Goal: Task Accomplishment & Management: Complete application form

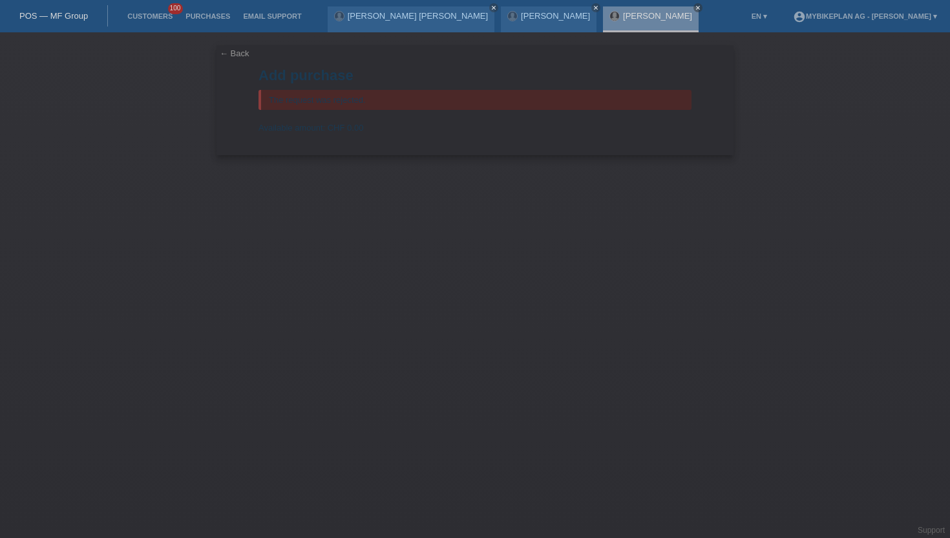
click at [77, 18] on link "POS — MF Group" at bounding box center [53, 16] width 69 height 10
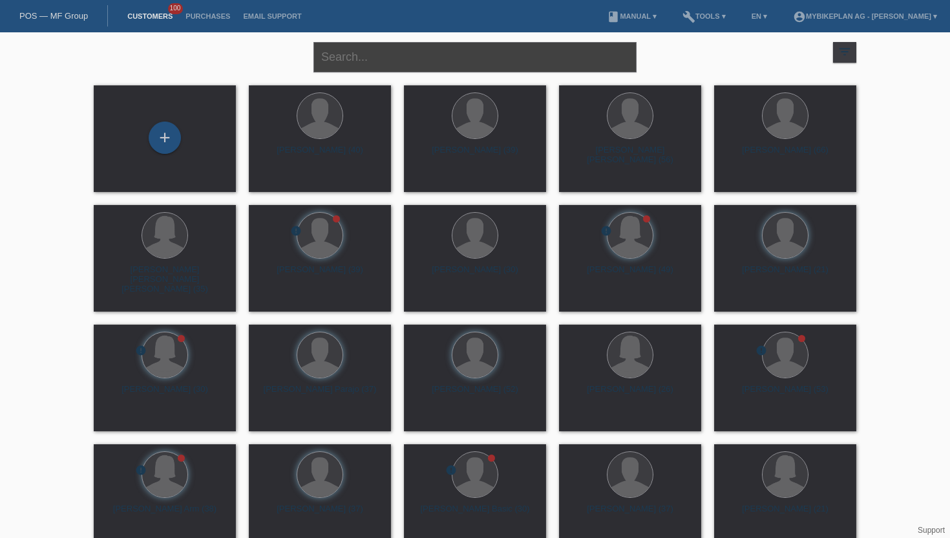
click at [345, 52] on input "text" at bounding box center [475, 57] width 323 height 30
paste input "[PERSON_NAME]"
type input "[PERSON_NAME]"
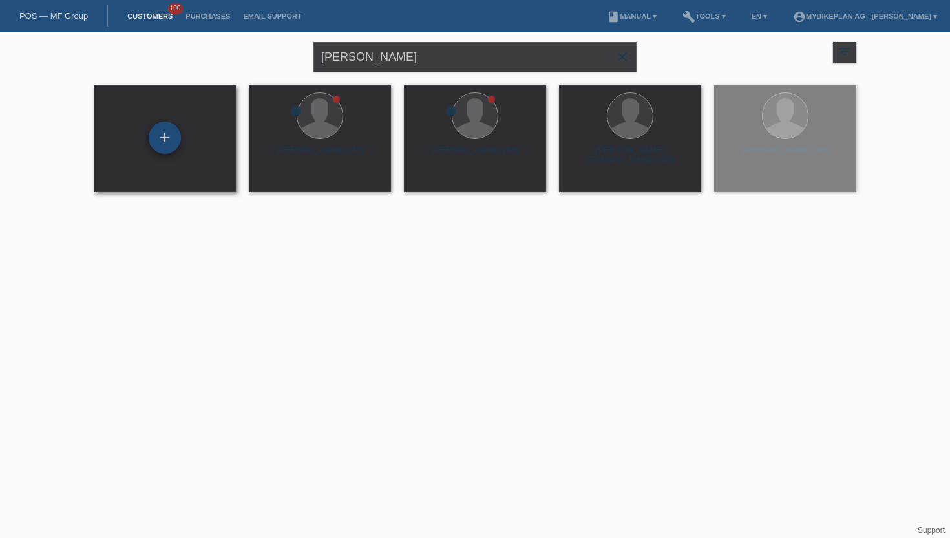
click at [153, 135] on div "+" at bounding box center [164, 138] width 31 height 22
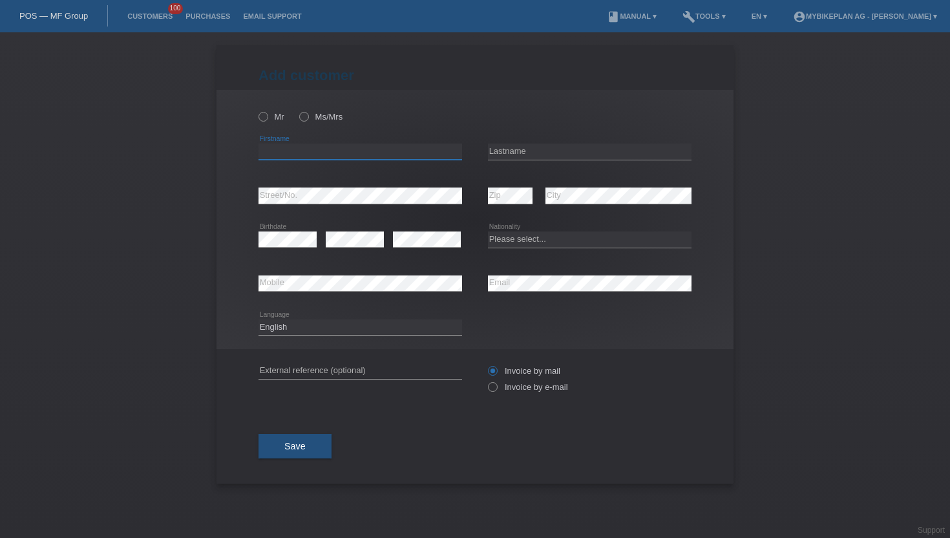
click at [273, 151] on input "text" at bounding box center [361, 152] width 204 height 16
paste input "[PERSON_NAME]"
click at [298, 154] on input "[PERSON_NAME]" at bounding box center [361, 152] width 204 height 16
type input "[PERSON_NAME]"
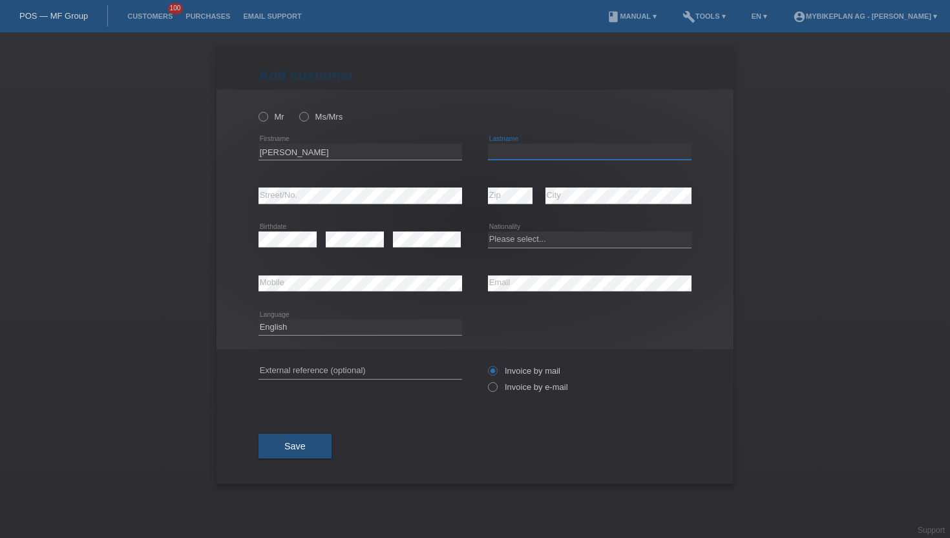
click at [497, 148] on input "text" at bounding box center [590, 152] width 204 height 16
paste input "Gimmi"
type input "Gimmi"
click at [257, 110] on icon at bounding box center [257, 110] width 0 height 0
click at [259, 117] on input "Mr" at bounding box center [263, 116] width 8 height 8
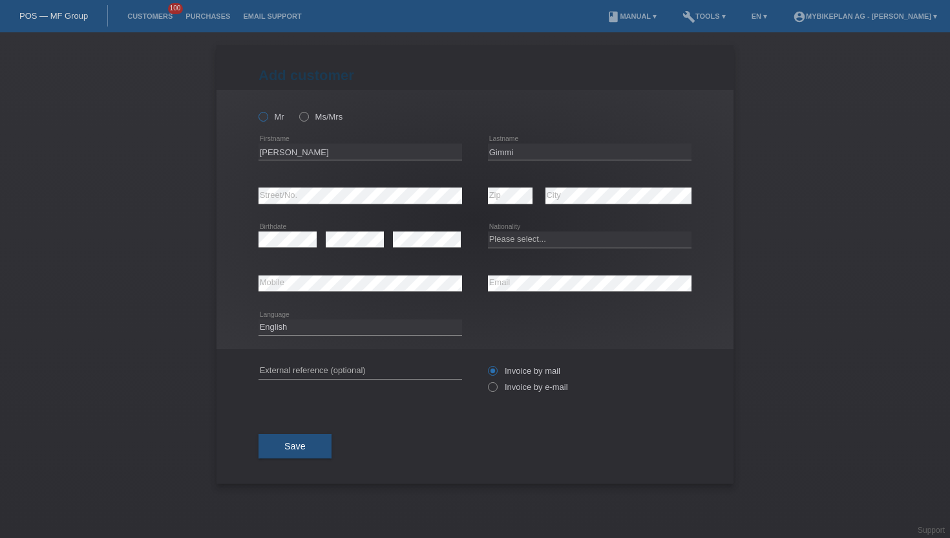
radio input "true"
click at [530, 293] on div "error Email" at bounding box center [590, 284] width 204 height 44
click at [567, 246] on select "Please select... [GEOGRAPHIC_DATA] [GEOGRAPHIC_DATA] [GEOGRAPHIC_DATA] [GEOGRAP…" at bounding box center [590, 239] width 204 height 16
select select "CH"
click at [488, 232] on select "Please select... [GEOGRAPHIC_DATA] [GEOGRAPHIC_DATA] [GEOGRAPHIC_DATA] [GEOGRAP…" at bounding box center [590, 239] width 204 height 16
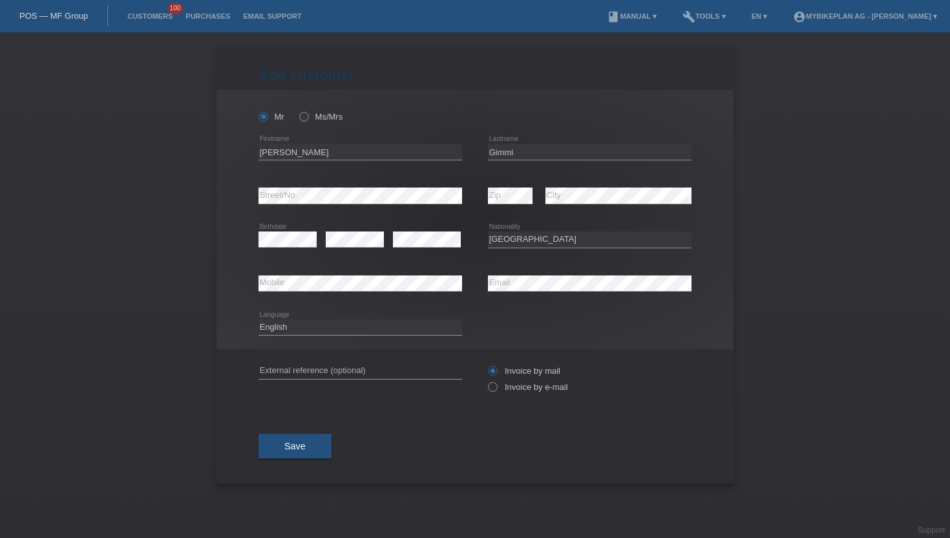
click at [297, 339] on div "Deutsch Français Italiano English error Language" at bounding box center [361, 328] width 204 height 44
click at [299, 330] on select "Deutsch Français Italiano English" at bounding box center [361, 327] width 204 height 16
select select "de"
click at [259, 319] on select "Deutsch Français Italiano English" at bounding box center [361, 327] width 204 height 16
click at [486, 380] on icon at bounding box center [486, 380] width 0 height 0
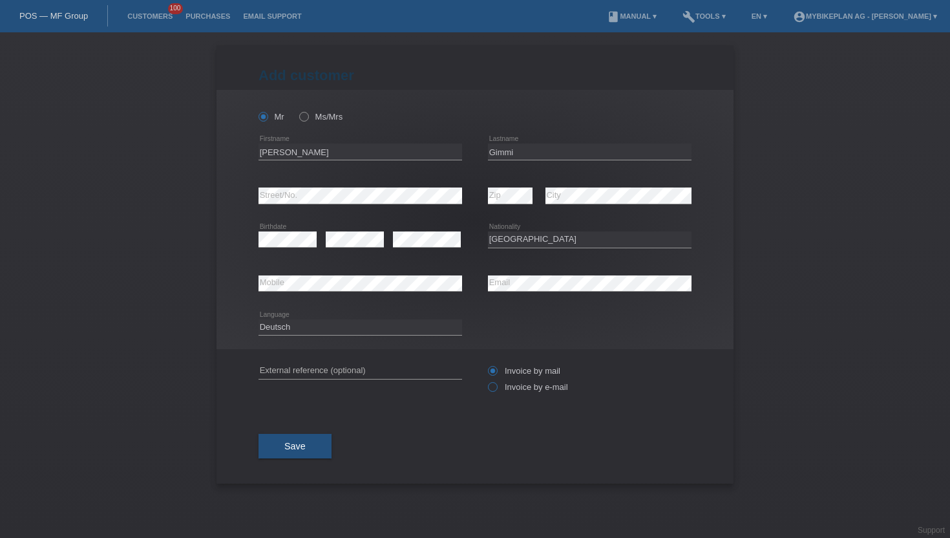
click at [491, 390] on input "Invoice by e-mail" at bounding box center [492, 390] width 8 height 16
radio input "true"
click at [295, 451] on span "Save" at bounding box center [294, 446] width 21 height 10
click at [283, 447] on button "Save" at bounding box center [295, 446] width 73 height 25
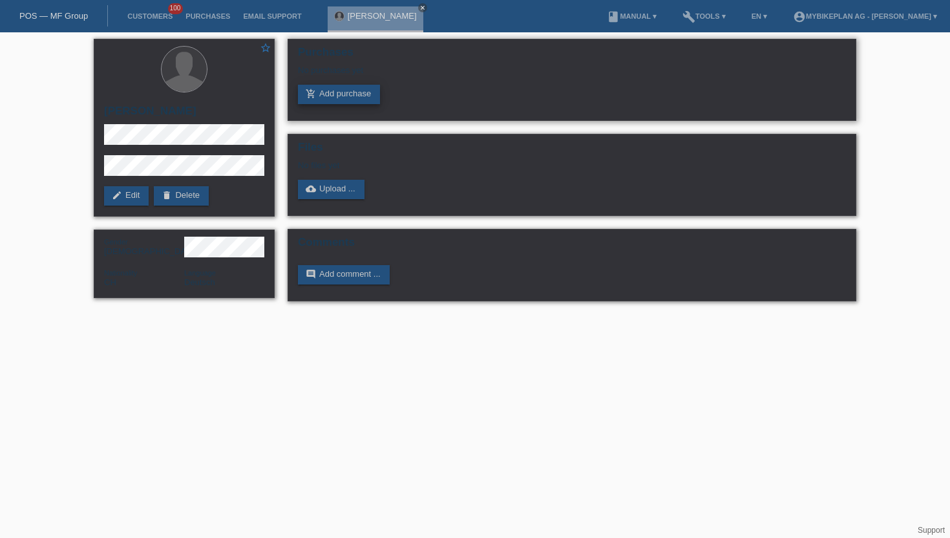
click at [339, 96] on link "add_shopping_cart Add purchase" at bounding box center [339, 94] width 82 height 19
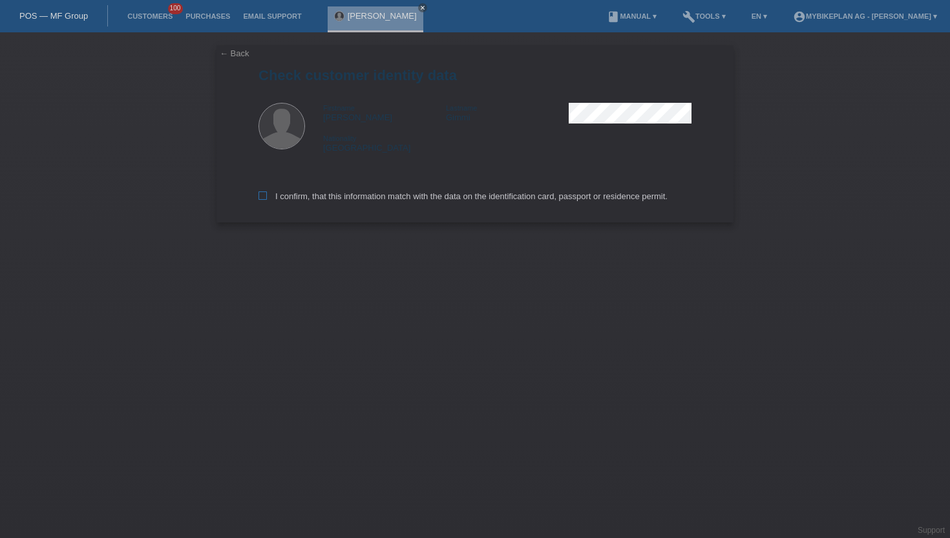
click at [265, 195] on icon at bounding box center [263, 195] width 8 height 8
click at [265, 195] on input "I confirm, that this information match with the data on the identification card…" at bounding box center [263, 195] width 8 height 8
checkbox input "true"
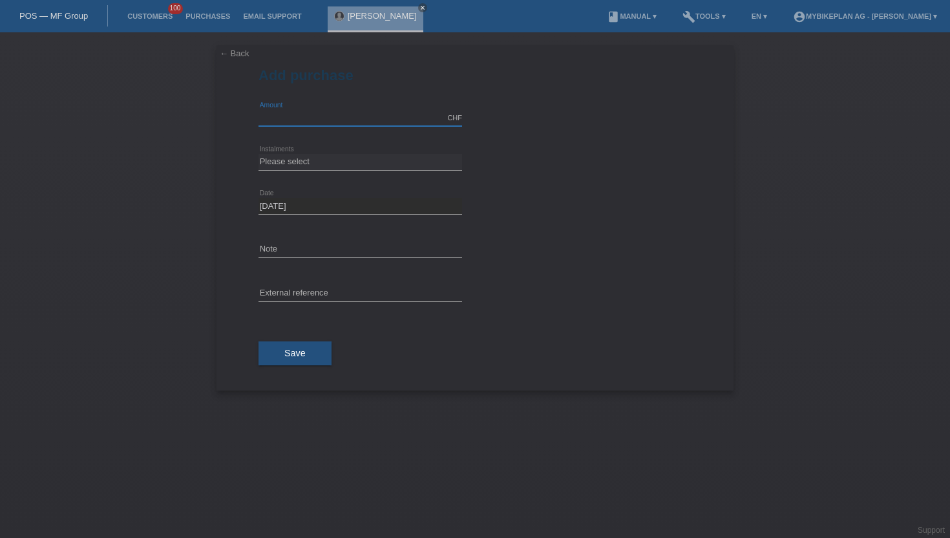
click at [304, 117] on input "text" at bounding box center [361, 118] width 204 height 16
type input "15000.00"
click at [303, 153] on div "Please select 6 instalments 12 instalments 18 instalments 24 instalments 36 ins…" at bounding box center [361, 162] width 204 height 44
click at [303, 161] on select "Please select 6 instalments 12 instalments 18 instalments 24 instalments 36 ins…" at bounding box center [361, 162] width 204 height 16
select select "488"
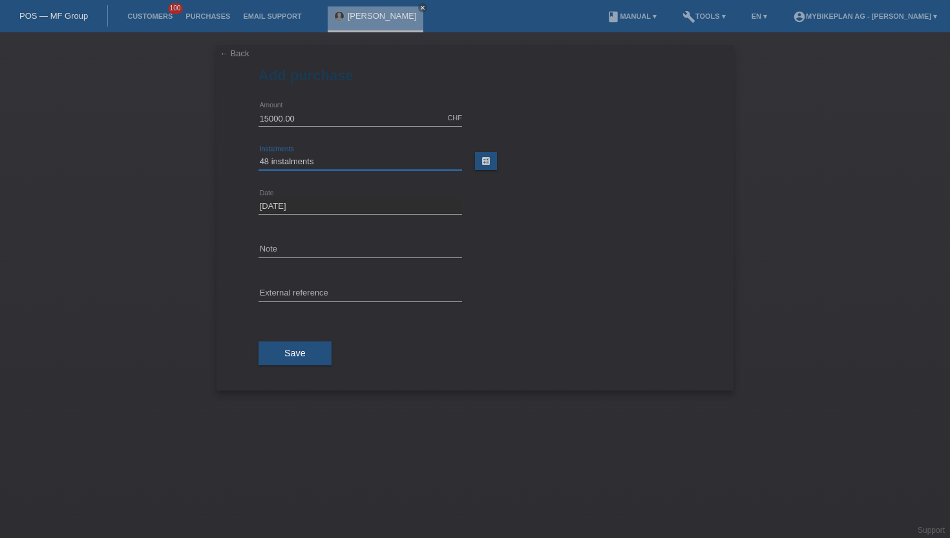
click at [259, 154] on select "Please select 6 instalments 12 instalments 18 instalments 24 instalments 36 ins…" at bounding box center [361, 162] width 204 height 16
click at [295, 353] on span "Save" at bounding box center [294, 353] width 21 height 10
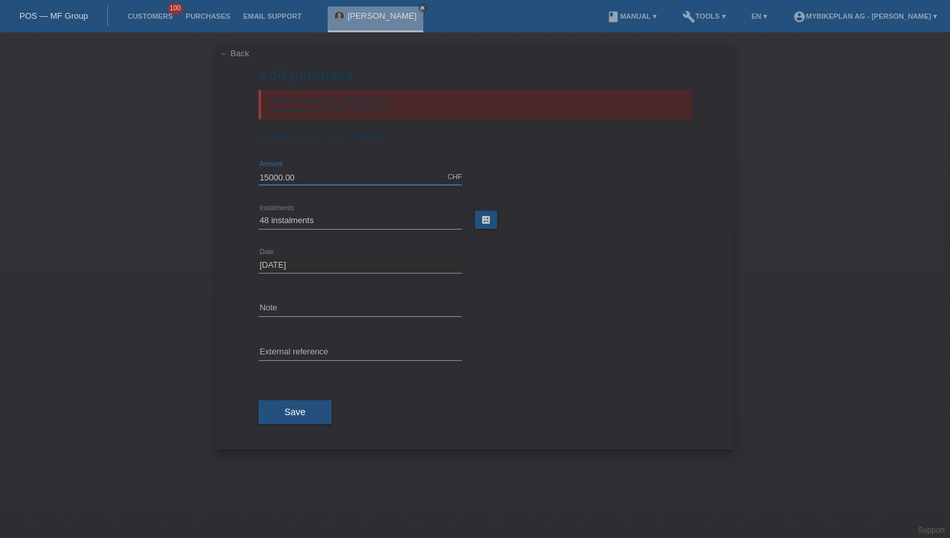
click at [303, 177] on input "15000.00" at bounding box center [361, 177] width 204 height 16
type input "13500.00"
click at [281, 409] on button "Save" at bounding box center [295, 412] width 73 height 25
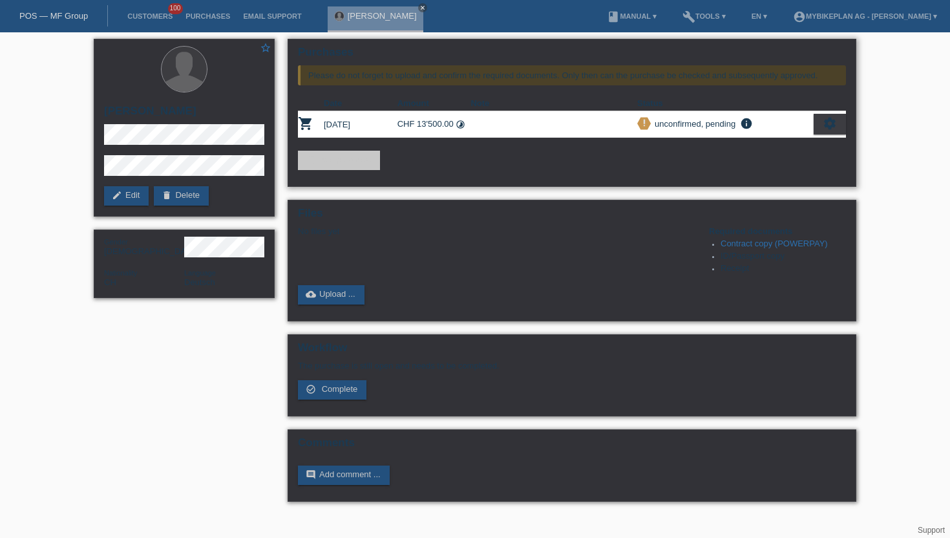
click at [612, 77] on div "Please do not forget to upload and confirm the required documents. Only then ca…" at bounding box center [572, 75] width 548 height 20
click at [823, 127] on icon "settings" at bounding box center [830, 123] width 14 height 14
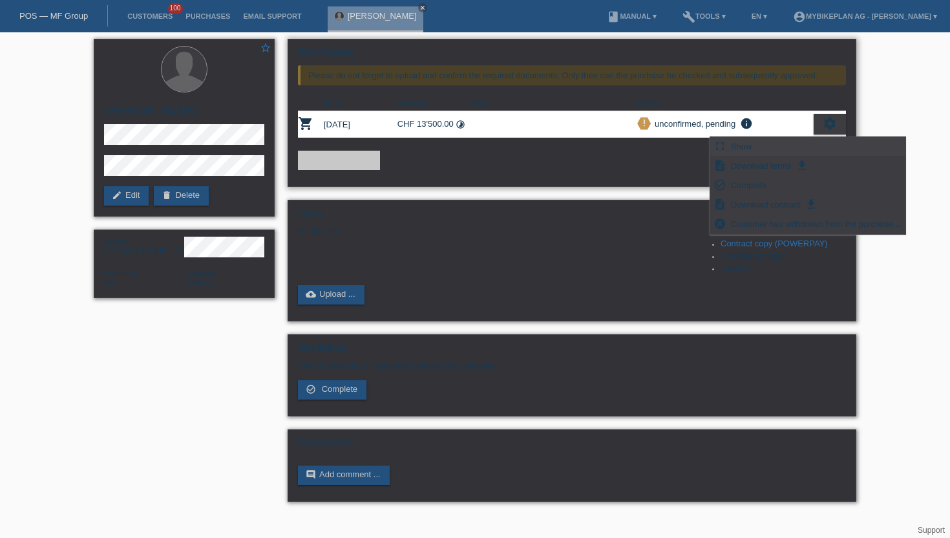
click at [750, 142] on span "Show" at bounding box center [741, 146] width 25 height 16
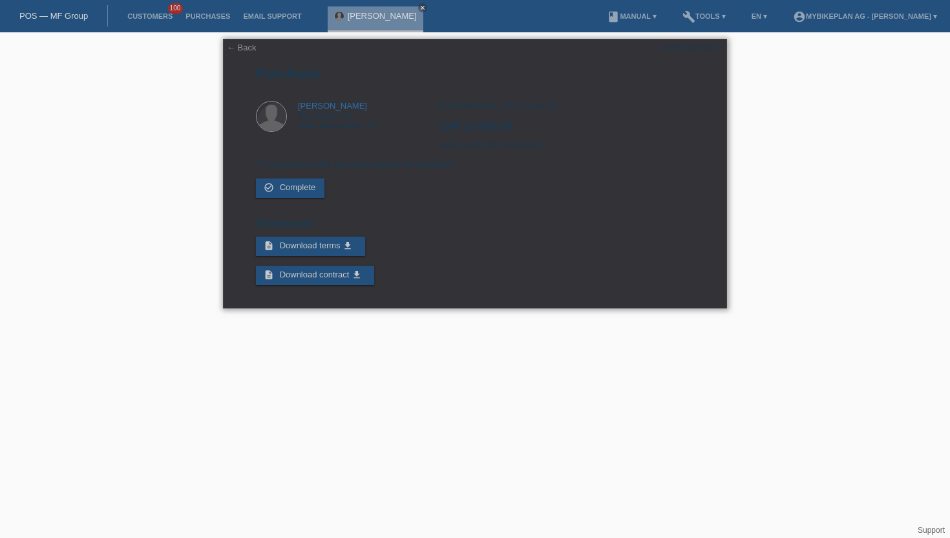
click at [670, 47] on div "POSP00027872" at bounding box center [691, 48] width 61 height 10
copy div "POSP00027872"
click at [149, 17] on link "Customers" at bounding box center [150, 16] width 58 height 8
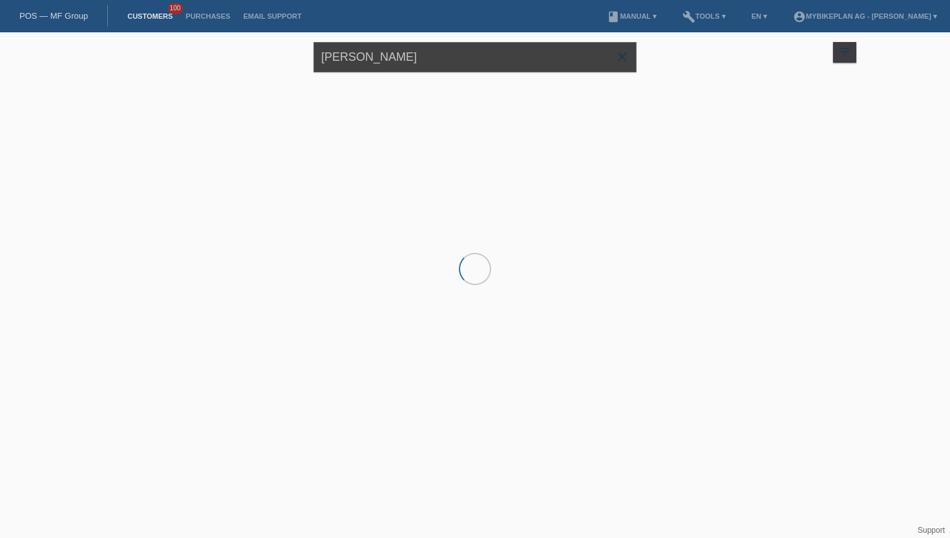
drag, startPoint x: 410, startPoint y: 52, endPoint x: 245, endPoint y: 52, distance: 164.8
click at [245, 52] on div "Patrick Gimmi close filter_list view_module Show all customers star Show stared…" at bounding box center [475, 55] width 776 height 47
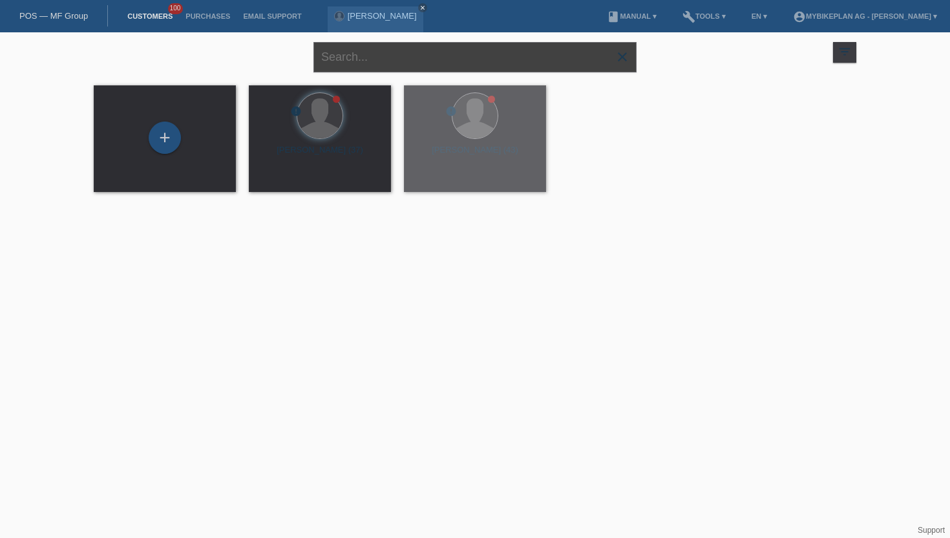
paste input "[PERSON_NAME]"
type input "[PERSON_NAME]"
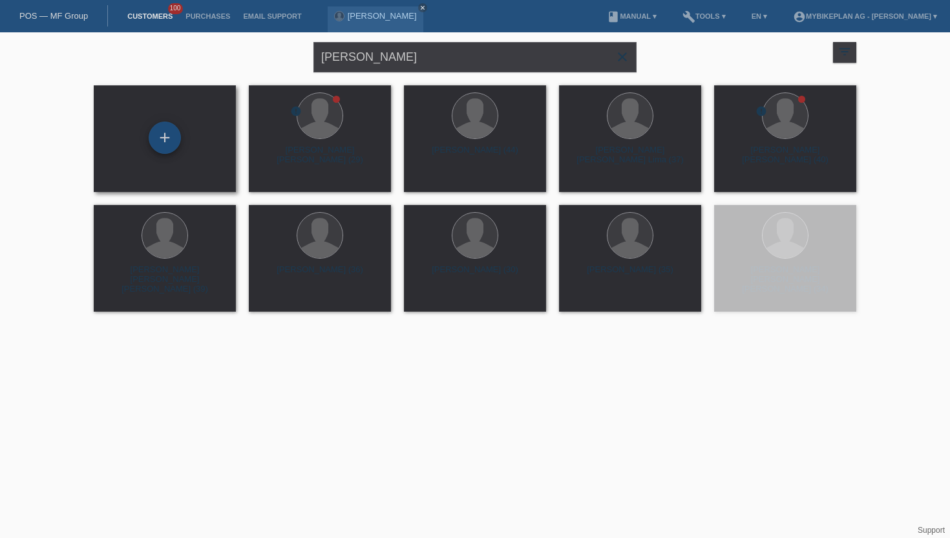
click at [151, 136] on div "+" at bounding box center [165, 138] width 32 height 32
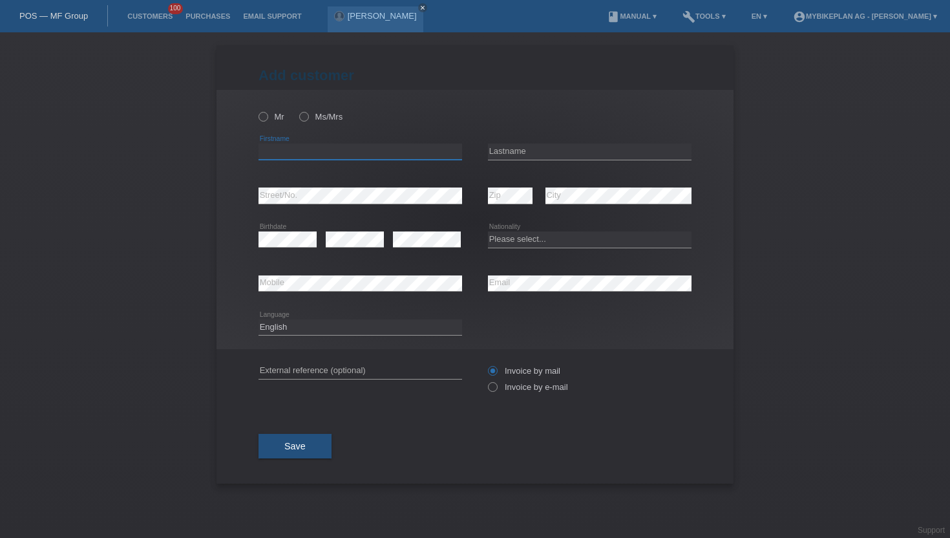
click at [281, 156] on input "text" at bounding box center [361, 152] width 204 height 16
paste input "[PERSON_NAME]"
click at [295, 156] on input "[PERSON_NAME]" at bounding box center [361, 152] width 204 height 16
type input "[PERSON_NAME]"
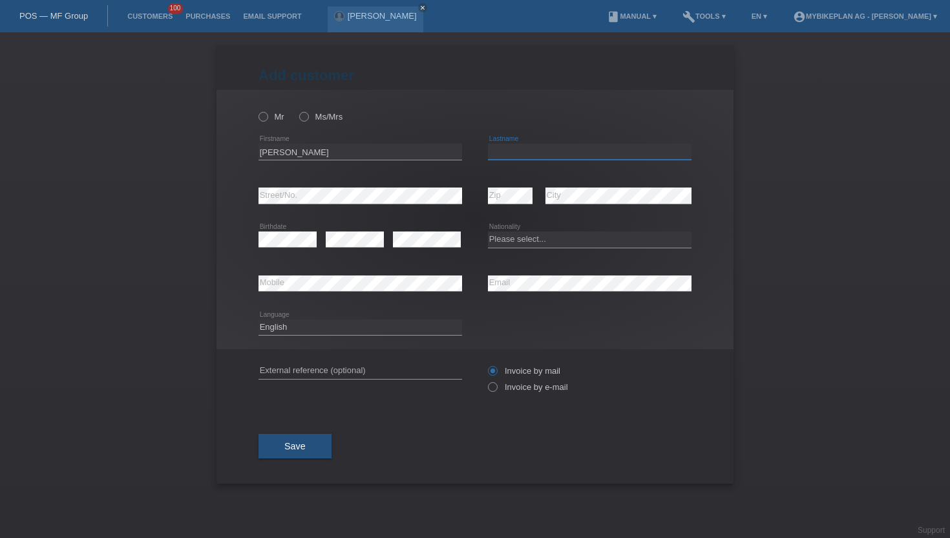
click at [512, 152] on input "text" at bounding box center [590, 152] width 204 height 16
paste input "Janser"
type input "Janser"
click at [257, 115] on div "Mr Ms/[PERSON_NAME] error Firstname C" at bounding box center [475, 219] width 517 height 259
click at [257, 110] on icon at bounding box center [257, 110] width 0 height 0
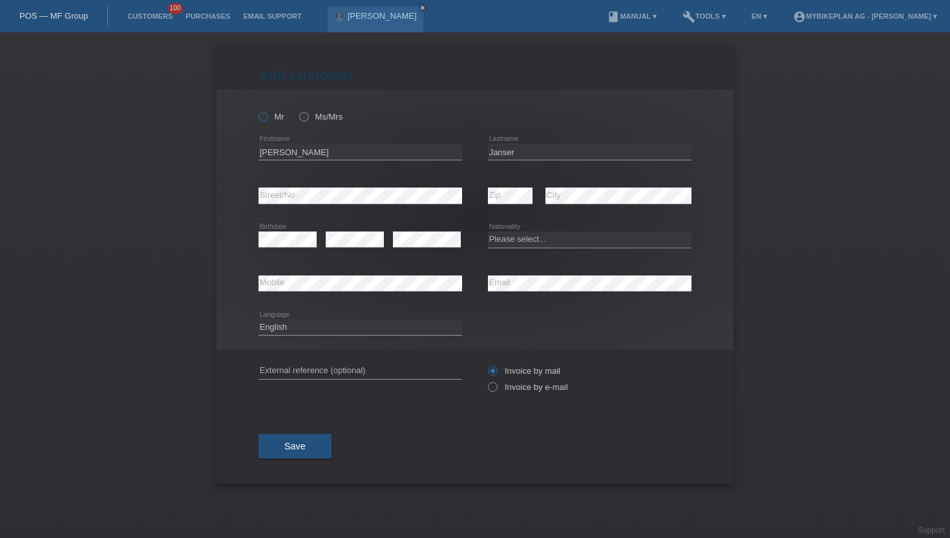
click at [264, 120] on input "Mr" at bounding box center [263, 116] width 8 height 8
radio input "true"
click at [486, 380] on icon at bounding box center [486, 380] width 0 height 0
click at [490, 390] on input "Invoice by e-mail" at bounding box center [492, 390] width 8 height 16
radio input "true"
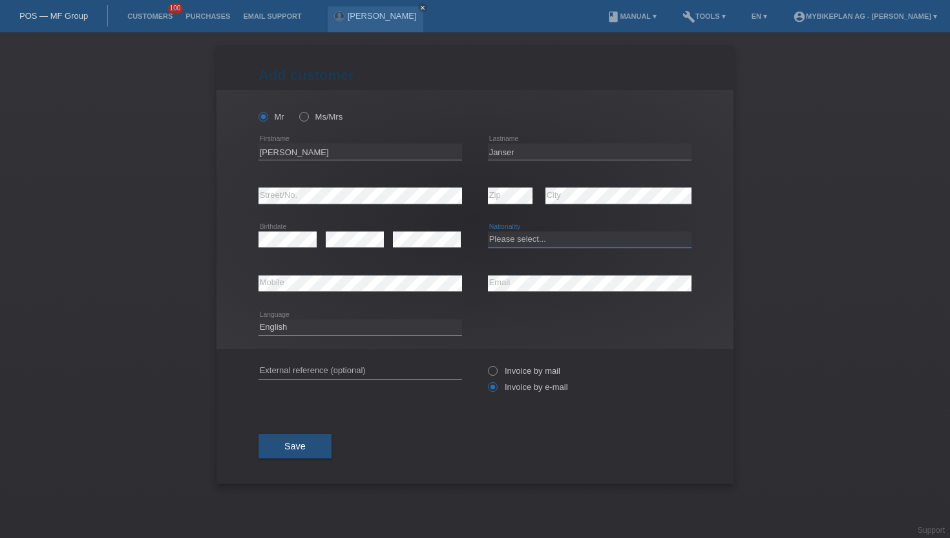
click at [515, 240] on select "Please select... [GEOGRAPHIC_DATA] [GEOGRAPHIC_DATA] [GEOGRAPHIC_DATA] [GEOGRAP…" at bounding box center [590, 239] width 204 height 16
select select "CH"
click at [488, 232] on select "Please select... [GEOGRAPHIC_DATA] [GEOGRAPHIC_DATA] [GEOGRAPHIC_DATA] [GEOGRAP…" at bounding box center [590, 239] width 204 height 16
click at [291, 329] on select "Deutsch Français Italiano English" at bounding box center [361, 327] width 204 height 16
select select "de"
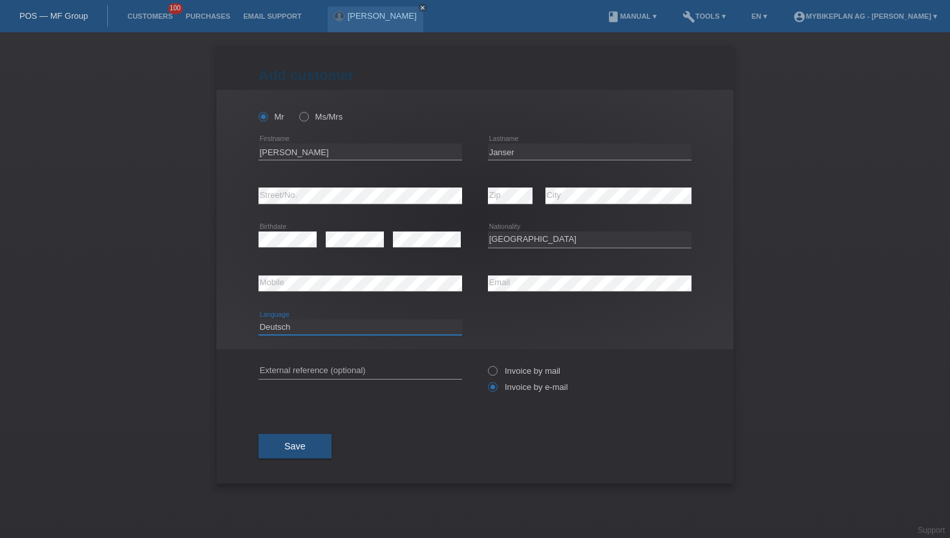
click at [259, 319] on select "Deutsch Français Italiano English" at bounding box center [361, 327] width 204 height 16
click at [289, 447] on span "Save" at bounding box center [294, 446] width 21 height 10
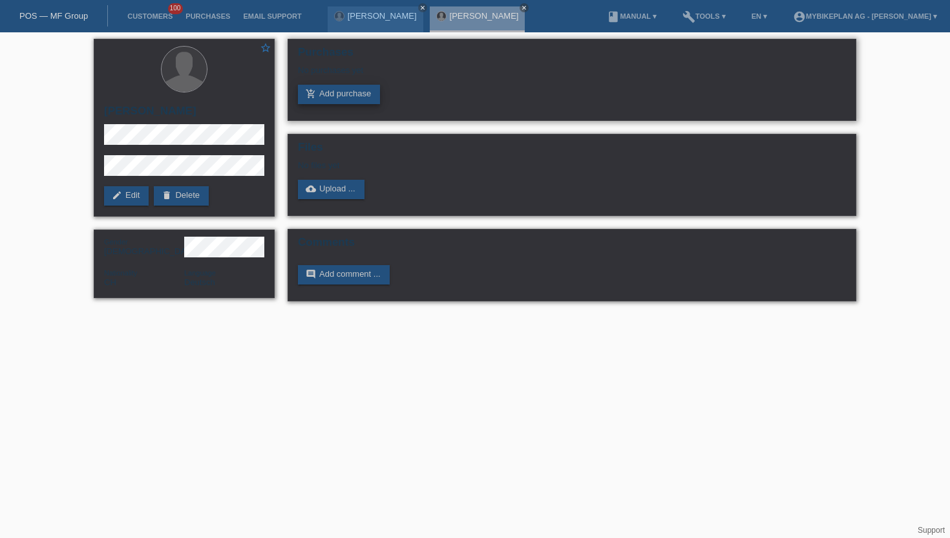
click at [312, 92] on icon "add_shopping_cart" at bounding box center [311, 94] width 10 height 10
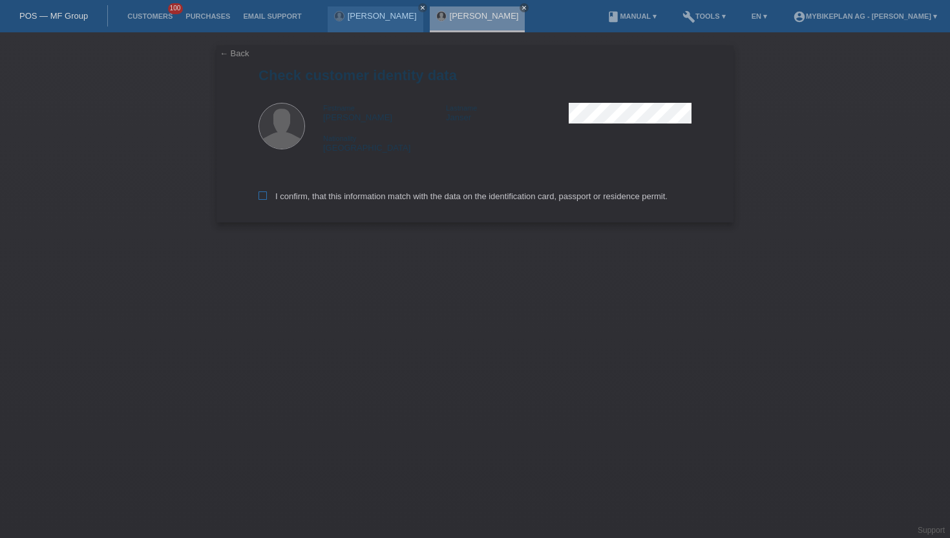
click at [264, 197] on icon at bounding box center [263, 195] width 8 height 8
click at [264, 197] on input "I confirm, that this information match with the data on the identification card…" at bounding box center [263, 195] width 8 height 8
checkbox input "true"
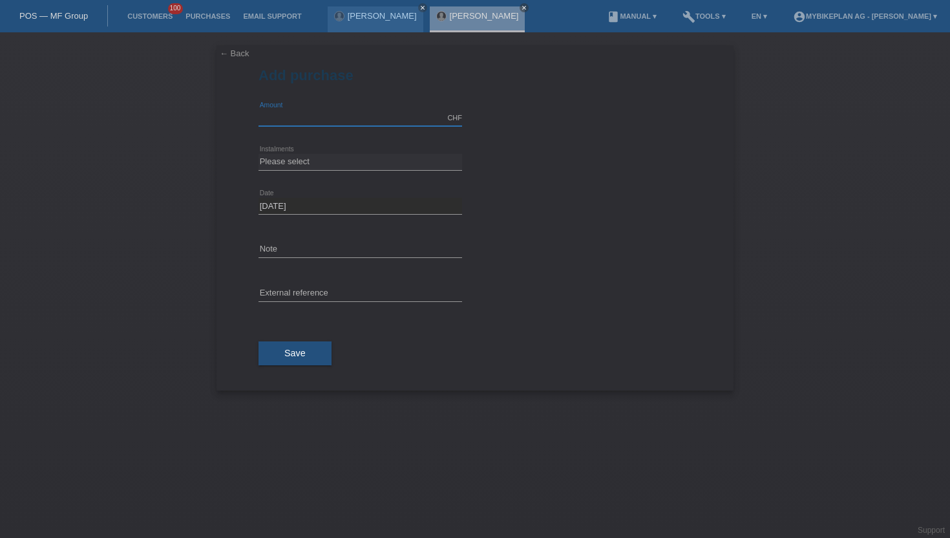
click at [286, 124] on input "text" at bounding box center [361, 118] width 204 height 16
type input "15000.00"
click at [299, 162] on select "Please select 6 instalments 12 instalments 18 instalments 24 instalments 36 ins…" at bounding box center [361, 162] width 204 height 16
select select "488"
click at [259, 154] on select "Please select 6 instalments 12 instalments 18 instalments 24 instalments 36 ins…" at bounding box center [361, 162] width 204 height 16
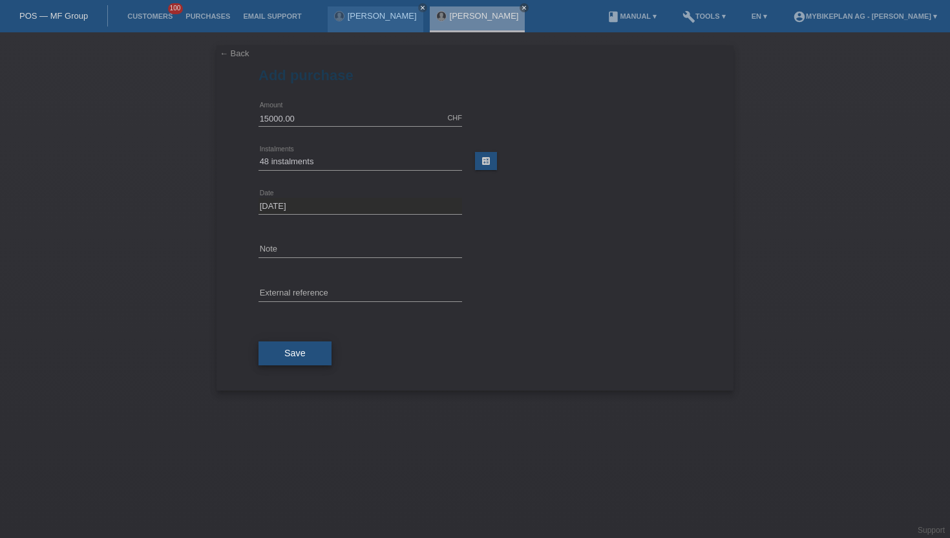
click at [295, 360] on button "Save" at bounding box center [295, 353] width 73 height 25
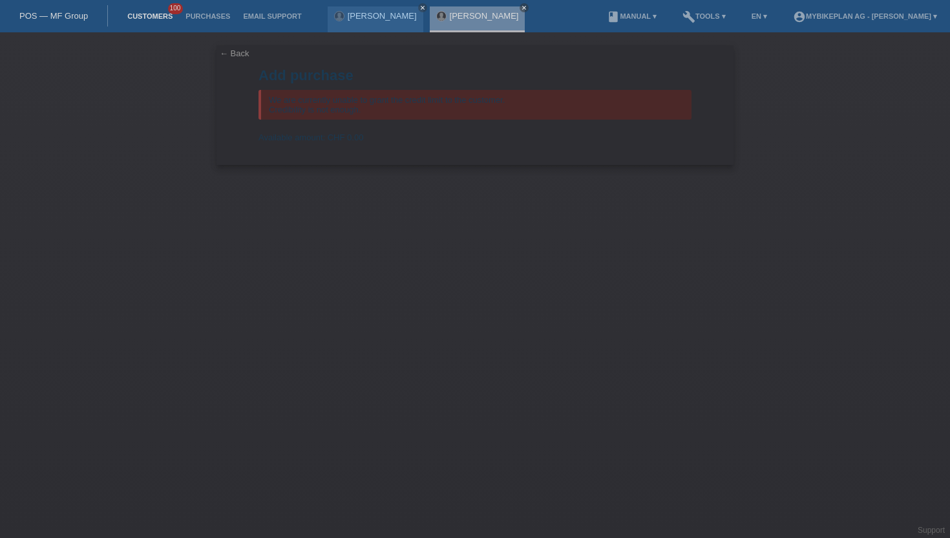
click at [145, 17] on link "Customers" at bounding box center [150, 16] width 58 height 8
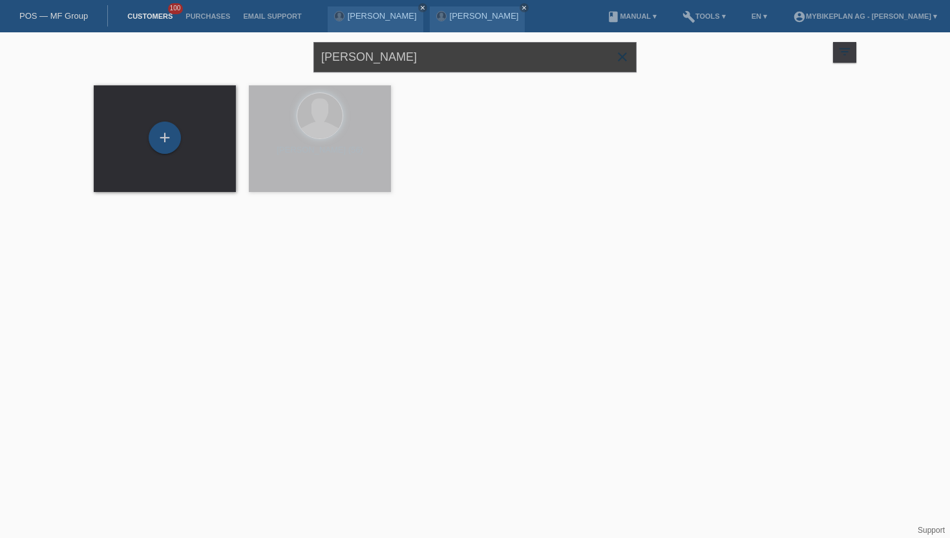
drag, startPoint x: 396, startPoint y: 59, endPoint x: 261, endPoint y: 46, distance: 136.4
click at [261, 46] on div "[PERSON_NAME] close filter_list view_module Show all customers star Show stared…" at bounding box center [475, 55] width 776 height 47
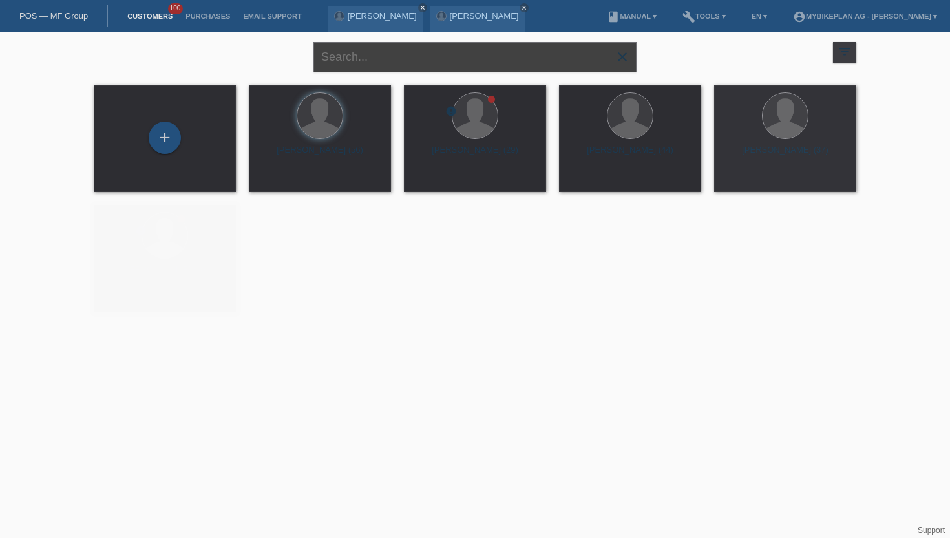
paste input "[PERSON_NAME]"
type input "[PERSON_NAME]"
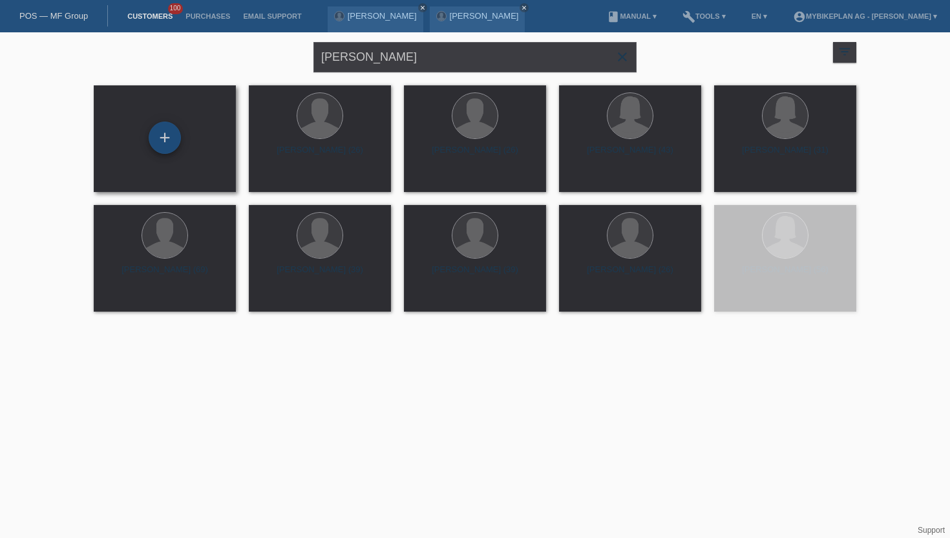
click at [162, 144] on div "+" at bounding box center [165, 138] width 32 height 32
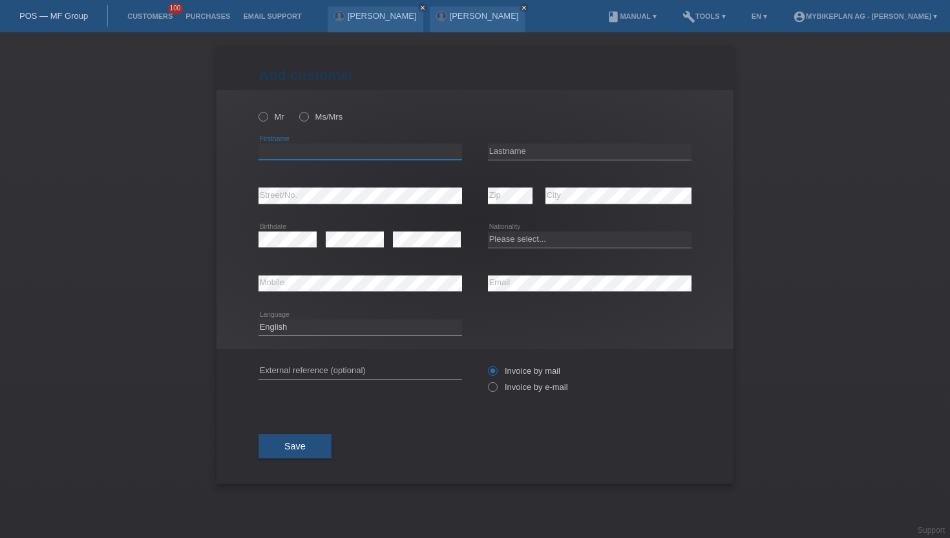
click at [294, 150] on input "text" at bounding box center [361, 152] width 204 height 16
paste input "[PERSON_NAME]"
click at [293, 154] on input "[PERSON_NAME]" at bounding box center [361, 152] width 204 height 16
type input "Rade"
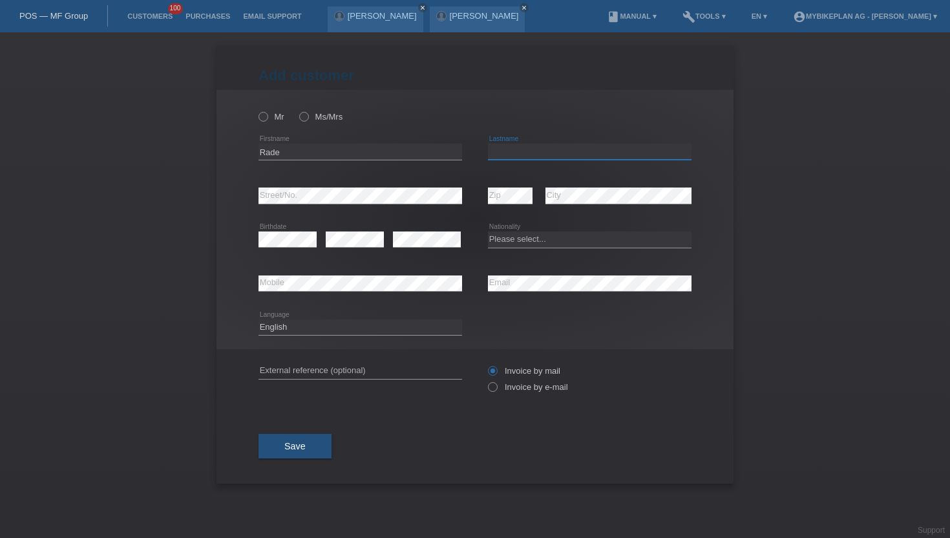
click at [497, 154] on input "text" at bounding box center [590, 152] width 204 height 16
paste input "Zivkovic"
type input "Zivkovic"
click at [257, 110] on icon at bounding box center [257, 110] width 0 height 0
click at [262, 115] on input "Mr" at bounding box center [263, 116] width 8 height 8
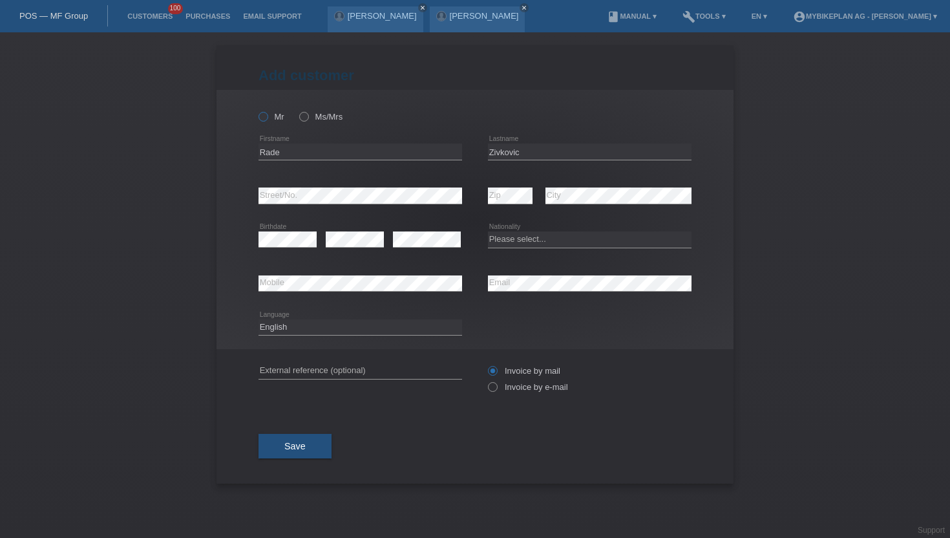
radio input "true"
click at [486, 380] on icon at bounding box center [486, 380] width 0 height 0
click at [491, 390] on input "Invoice by e-mail" at bounding box center [492, 390] width 8 height 16
radio input "true"
click at [404, 332] on select "Deutsch Français Italiano English" at bounding box center [361, 327] width 204 height 16
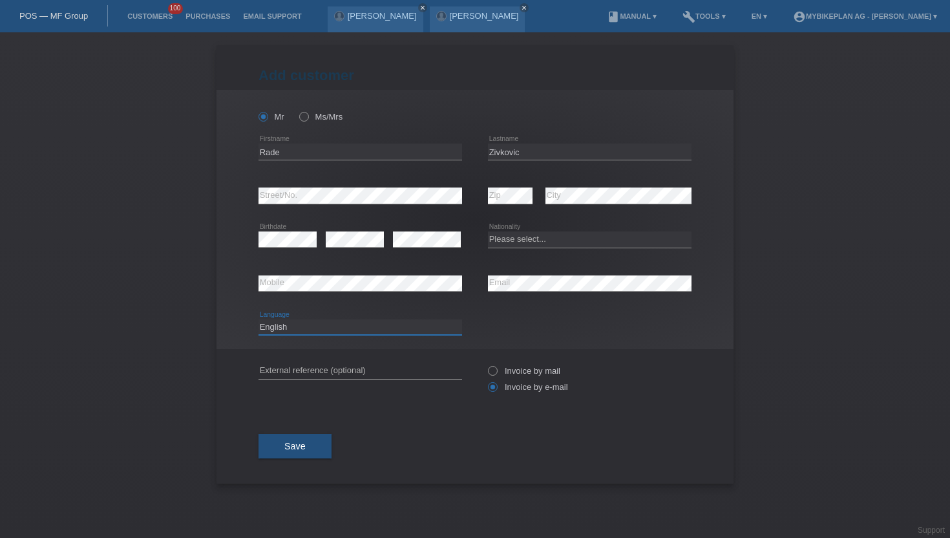
select select "de"
click at [259, 319] on select "Deutsch Français Italiano English" at bounding box center [361, 327] width 204 height 16
click at [292, 204] on div "error Street/No." at bounding box center [361, 195] width 204 height 17
click at [509, 207] on div "error Zip" at bounding box center [510, 196] width 45 height 44
click at [504, 240] on select "Please select... Switzerland Austria Germany Liechtenstein ------------ Afghani…" at bounding box center [590, 239] width 204 height 16
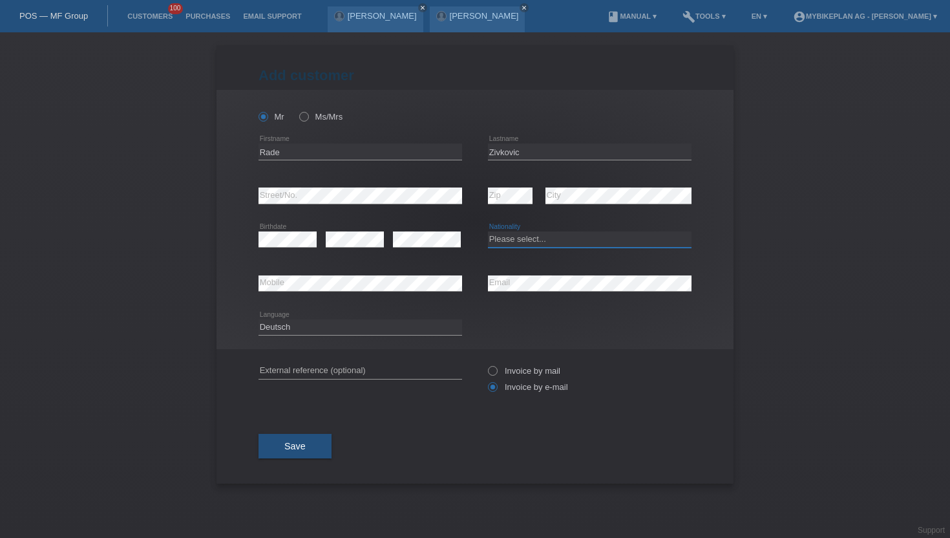
select select "CH"
click at [488, 232] on select "Please select... Switzerland Austria Germany Liechtenstein ------------ Afghani…" at bounding box center [590, 239] width 204 height 16
click at [290, 451] on span "Save" at bounding box center [294, 446] width 21 height 10
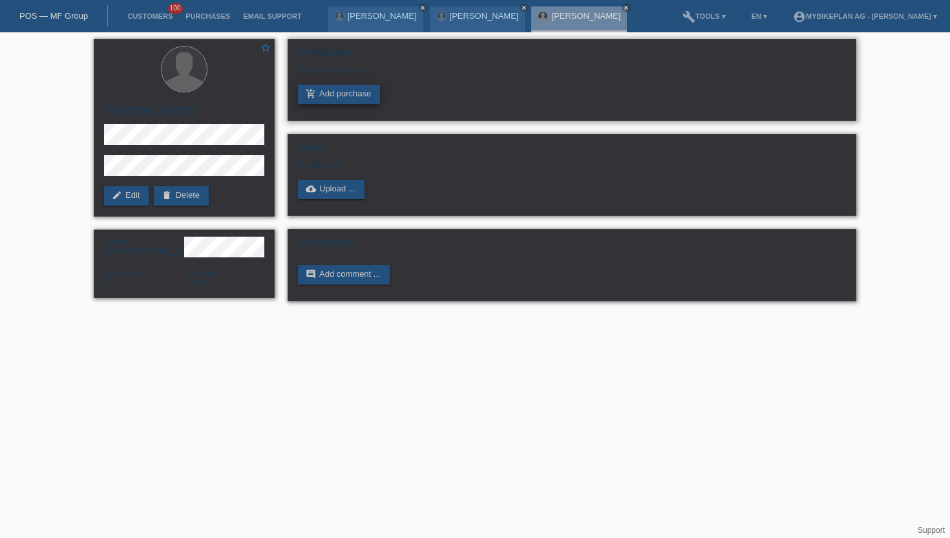
click at [323, 92] on link "add_shopping_cart Add purchase" at bounding box center [339, 94] width 82 height 19
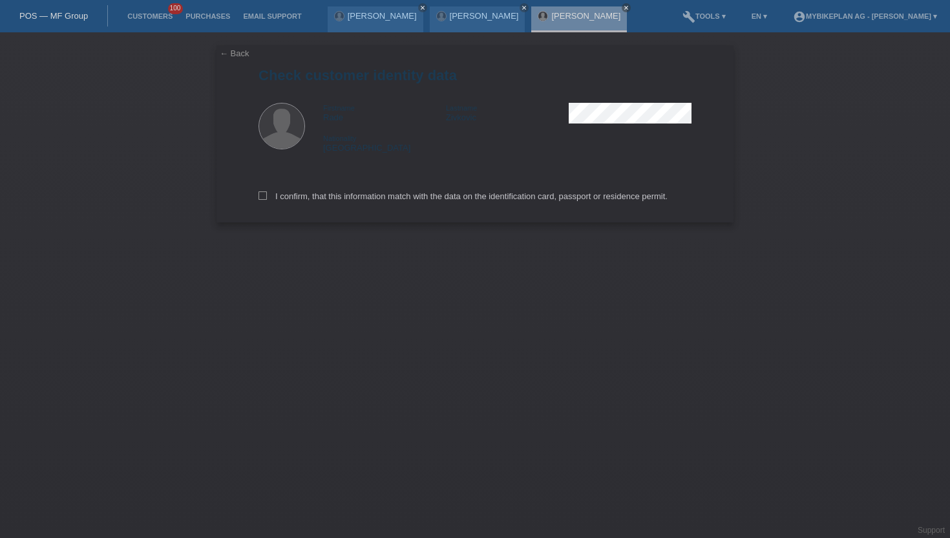
click at [266, 191] on div "I confirm, that this information match with the data on the identification card…" at bounding box center [475, 193] width 433 height 57
click at [264, 201] on label "I confirm, that this information match with the data on the identification card…" at bounding box center [463, 196] width 409 height 10
click at [264, 200] on input "I confirm, that this information match with the data on the identification card…" at bounding box center [263, 195] width 8 height 8
checkbox input "true"
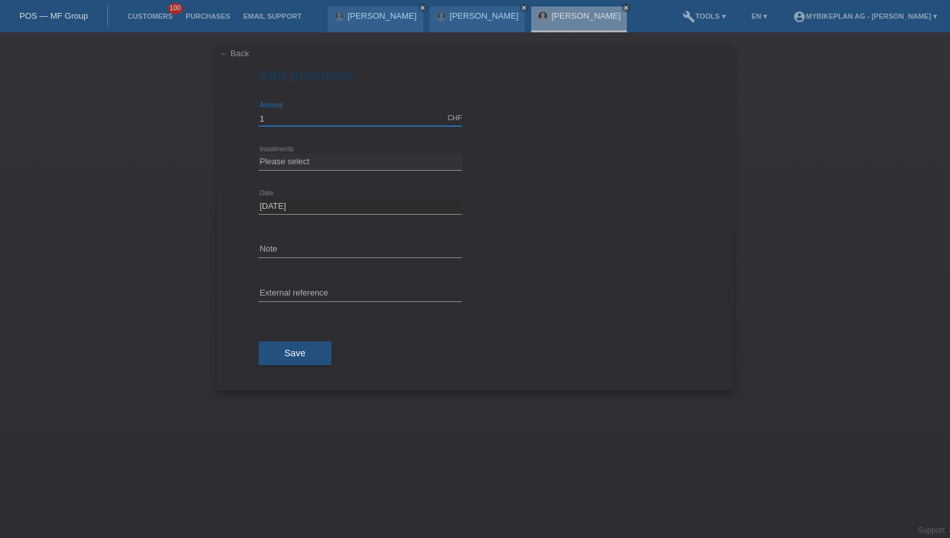
click at [303, 118] on input "1" at bounding box center [361, 118] width 204 height 16
type input "15000.00"
click at [319, 162] on select "Please select 6 instalments 12 instalments 18 instalments 24 instalments 36 ins…" at bounding box center [361, 162] width 204 height 16
select select "488"
click at [259, 154] on select "Please select 6 instalments 12 instalments 18 instalments 24 instalments 36 ins…" at bounding box center [361, 162] width 204 height 16
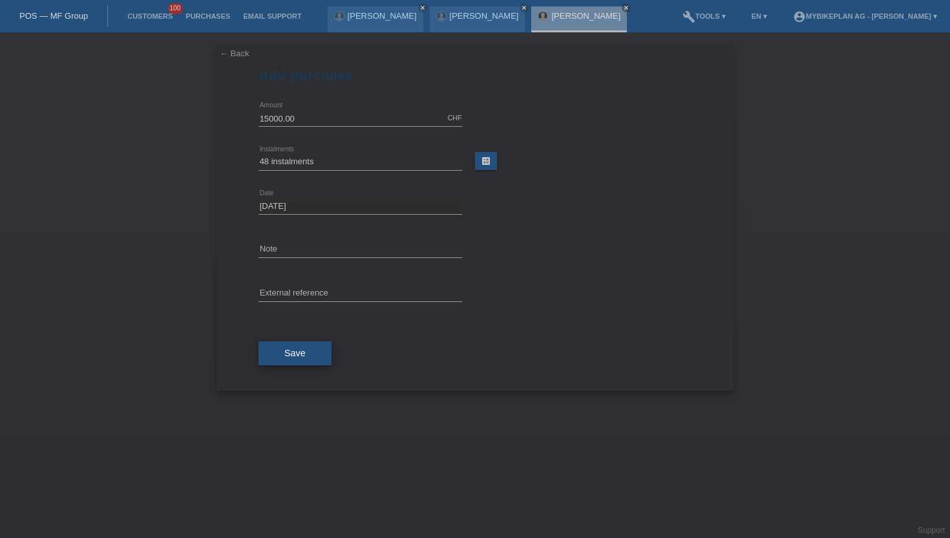
click at [299, 352] on span "Save" at bounding box center [294, 353] width 21 height 10
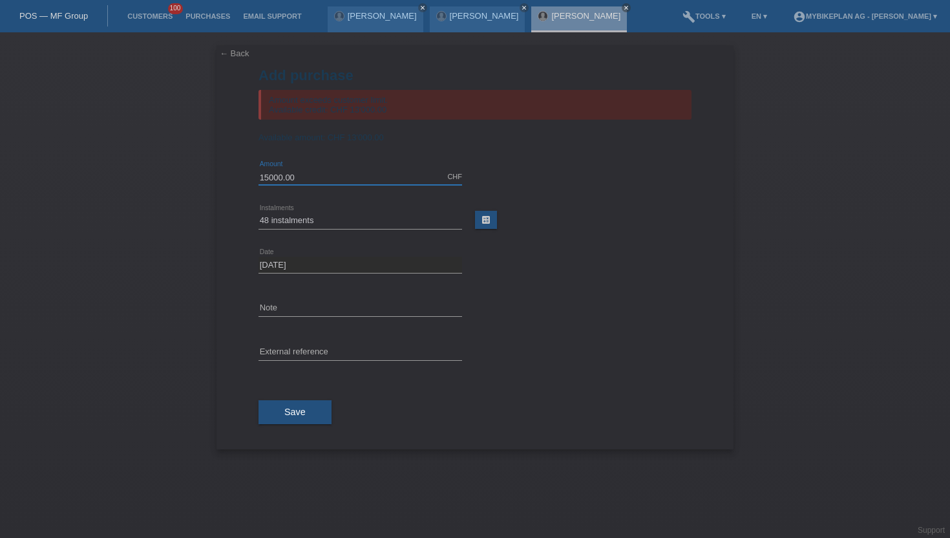
click at [269, 179] on input "15000.00" at bounding box center [361, 177] width 204 height 16
type input "13000.00"
click at [295, 408] on button "Save" at bounding box center [295, 412] width 73 height 25
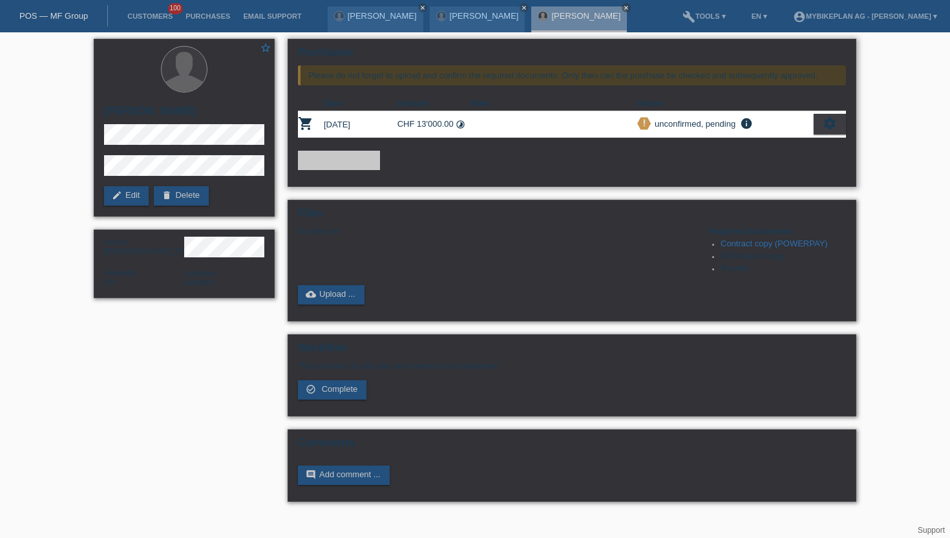
click at [827, 131] on icon "settings" at bounding box center [830, 123] width 14 height 14
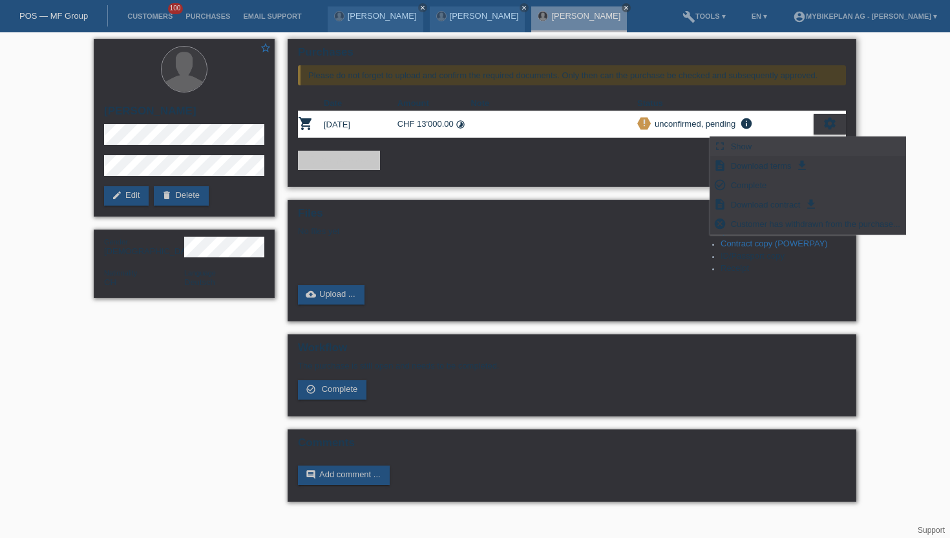
click at [763, 147] on div "fullscreen Show" at bounding box center [807, 146] width 195 height 19
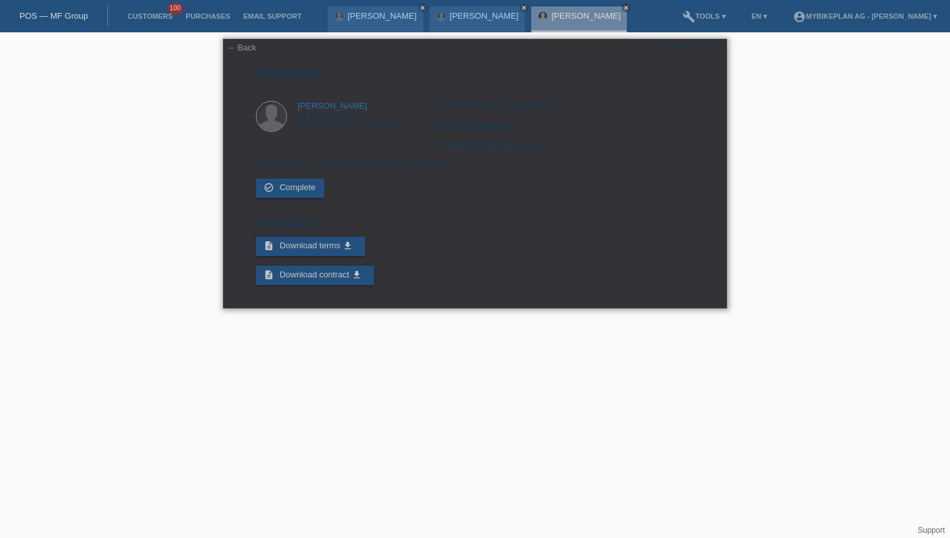
click at [684, 47] on div "POSP00027875" at bounding box center [691, 48] width 61 height 10
copy div "POSP00027875"
click at [138, 32] on li "Customers 100" at bounding box center [150, 16] width 58 height 33
click at [151, 19] on link "Customers" at bounding box center [150, 16] width 58 height 8
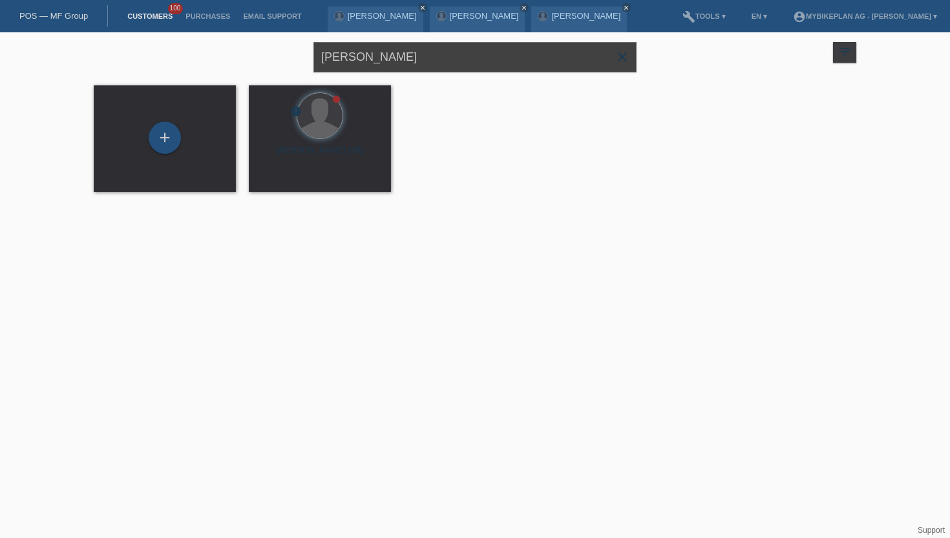
drag, startPoint x: 419, startPoint y: 54, endPoint x: 262, endPoint y: 53, distance: 156.4
click at [262, 53] on div "[PERSON_NAME] close filter_list view_module Show all customers star Show stared…" at bounding box center [475, 55] width 776 height 47
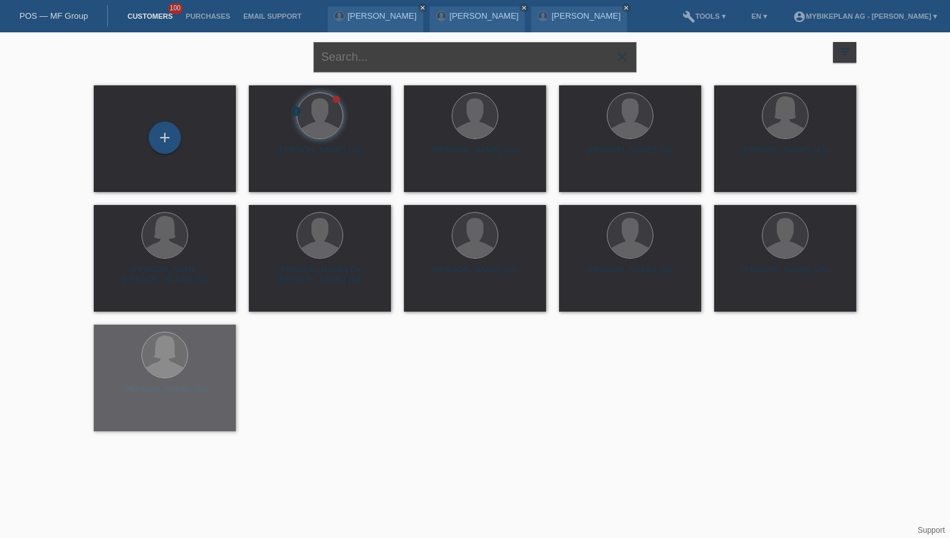
paste input "[PERSON_NAME]"
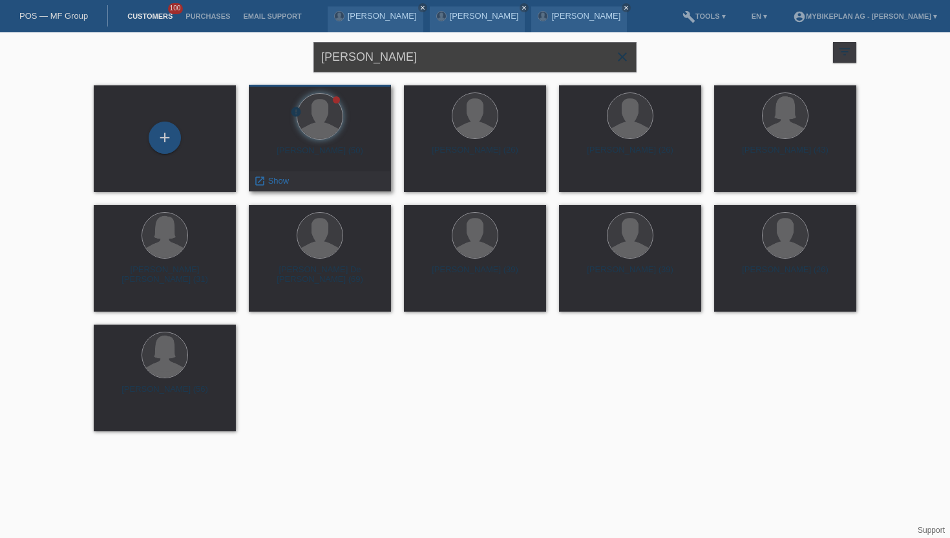
type input "[PERSON_NAME]"
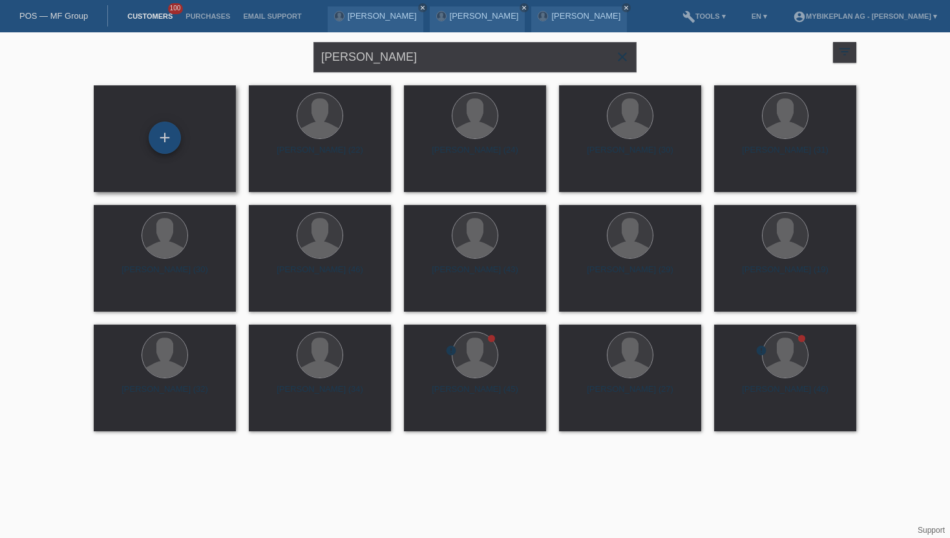
click at [170, 123] on div "+" at bounding box center [165, 138] width 32 height 32
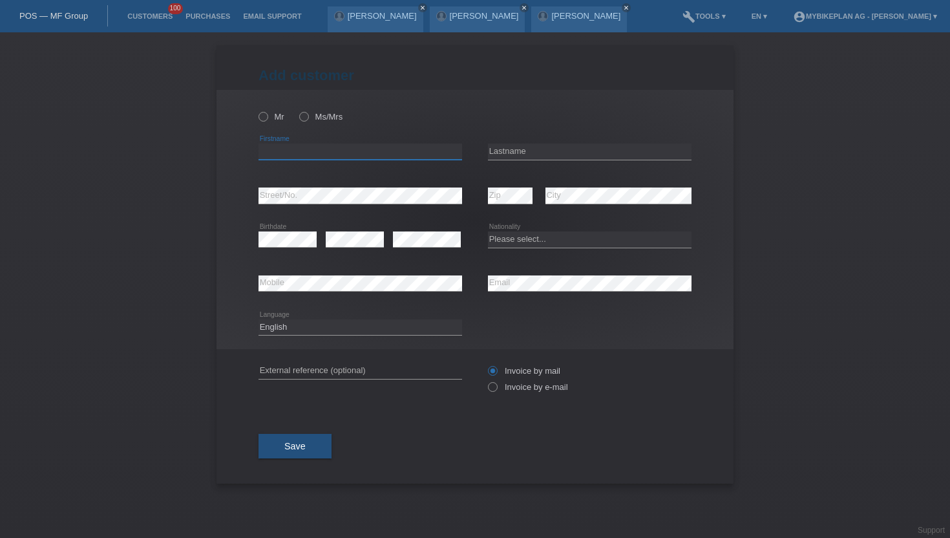
click at [286, 158] on input "text" at bounding box center [361, 152] width 204 height 16
paste input "[PERSON_NAME]"
click at [315, 155] on input "[PERSON_NAME]" at bounding box center [361, 152] width 204 height 16
type input "[PERSON_NAME]"
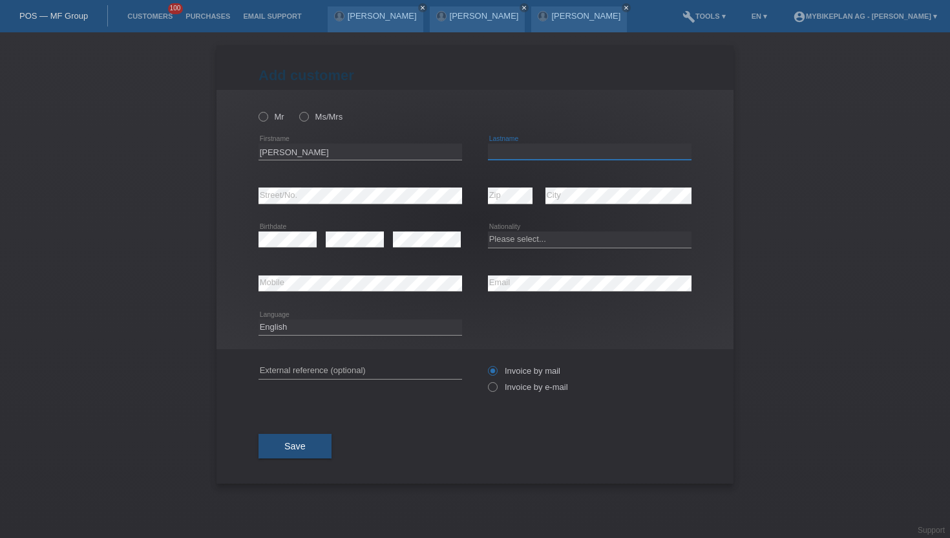
click at [506, 156] on input "text" at bounding box center [590, 152] width 204 height 16
paste input "[PERSON_NAME]"
type input "[PERSON_NAME]"
click at [257, 110] on icon at bounding box center [257, 110] width 0 height 0
click at [262, 118] on input "Mr" at bounding box center [263, 116] width 8 height 8
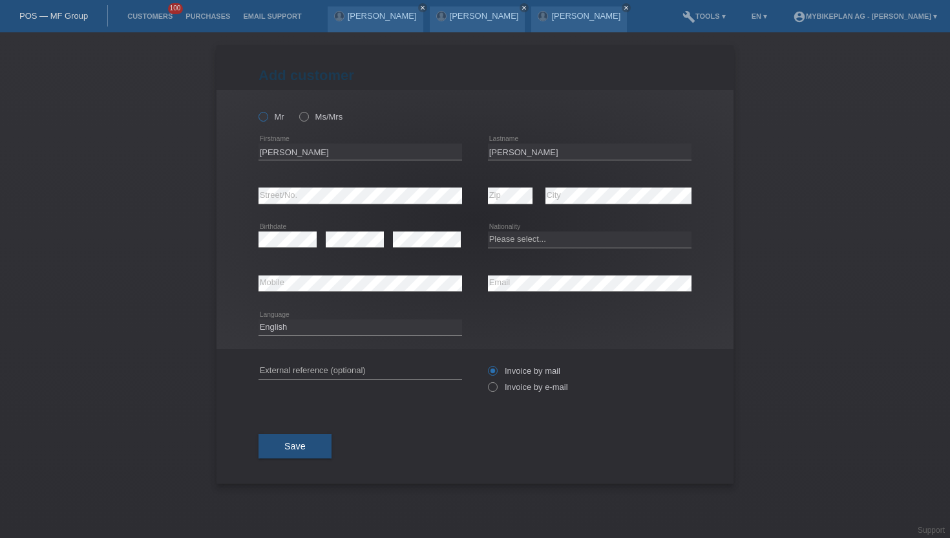
radio input "true"
click at [486, 380] on icon at bounding box center [486, 380] width 0 height 0
click at [494, 387] on input "Invoice by e-mail" at bounding box center [492, 390] width 8 height 16
radio input "true"
click at [285, 341] on div "Deutsch Français Italiano English error Language" at bounding box center [361, 328] width 204 height 44
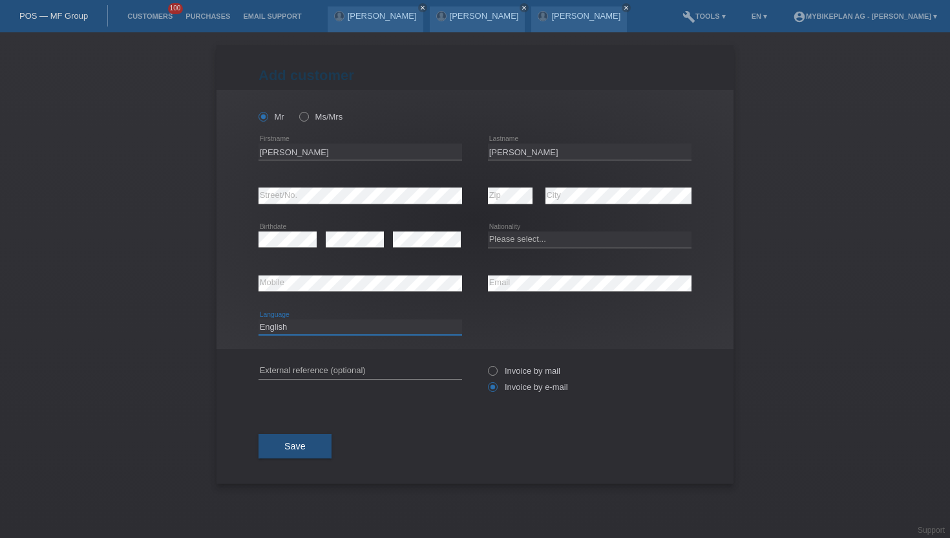
click at [289, 332] on select "Deutsch Français Italiano English" at bounding box center [361, 327] width 204 height 16
select select "de"
click at [259, 319] on select "Deutsch Français Italiano English" at bounding box center [361, 327] width 204 height 16
click at [512, 237] on select "Please select... Switzerland Austria Germany Liechtenstein ------------ Afghani…" at bounding box center [590, 239] width 204 height 16
select select "CH"
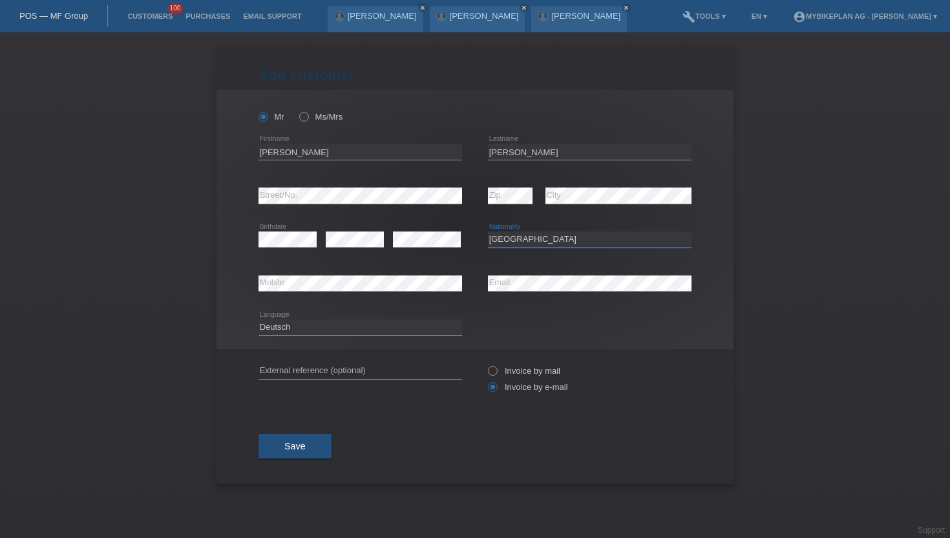
click at [488, 232] on select "Please select... Switzerland Austria Germany Liechtenstein ------------ Afghani…" at bounding box center [590, 239] width 204 height 16
click at [299, 445] on span "Save" at bounding box center [294, 446] width 21 height 10
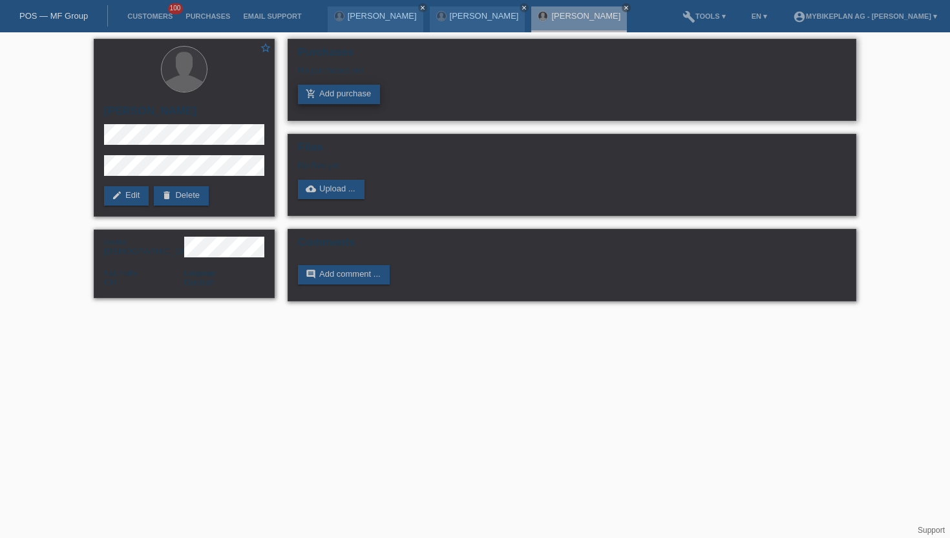
click at [325, 90] on link "add_shopping_cart Add purchase" at bounding box center [339, 94] width 82 height 19
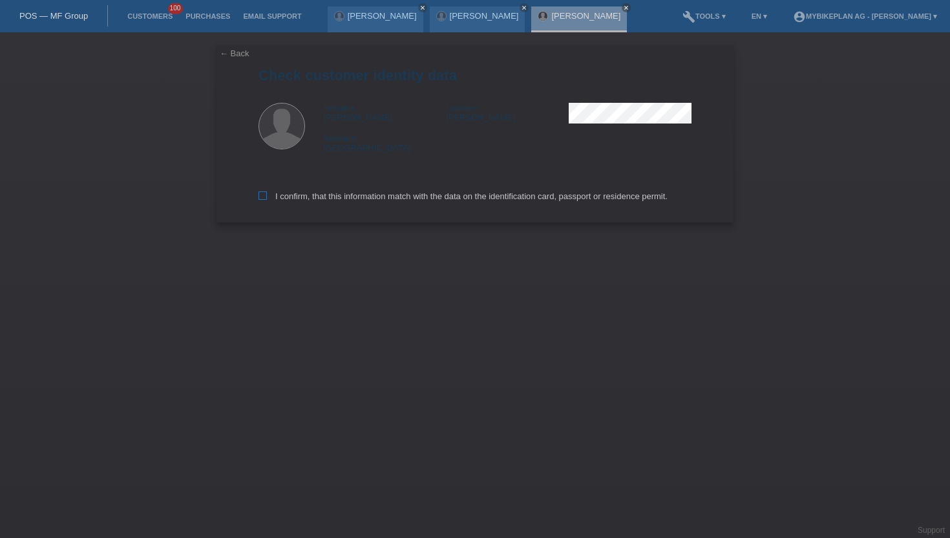
click at [265, 199] on icon at bounding box center [263, 195] width 8 height 8
click at [265, 199] on input "I confirm, that this information match with the data on the identification card…" at bounding box center [263, 195] width 8 height 8
checkbox input "true"
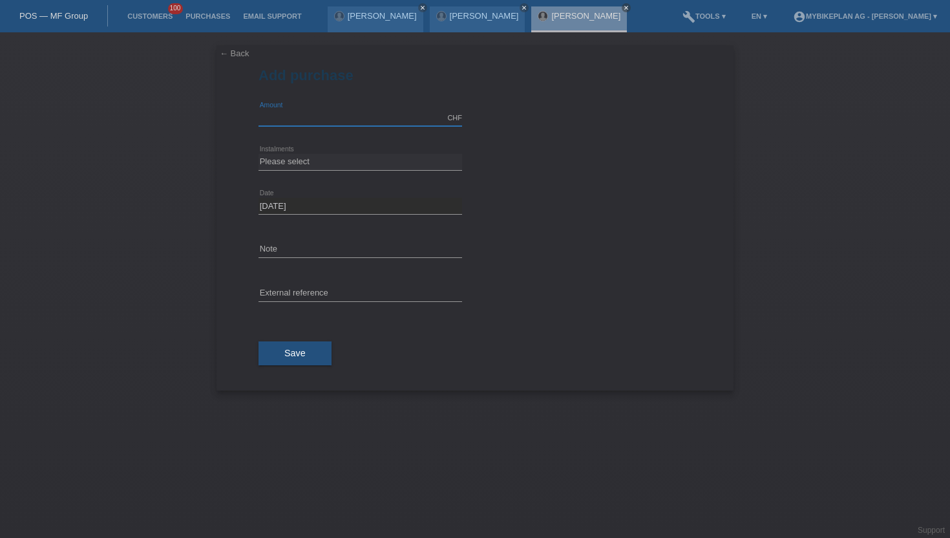
click at [300, 122] on input "text" at bounding box center [361, 118] width 204 height 16
type input "15000.00"
click at [307, 165] on select "Please select 6 instalments 12 instalments 18 instalments 24 instalments 36 ins…" at bounding box center [361, 162] width 204 height 16
select select "488"
click at [259, 154] on select "Please select 6 instalments 12 instalments 18 instalments 24 instalments 36 ins…" at bounding box center [361, 162] width 204 height 16
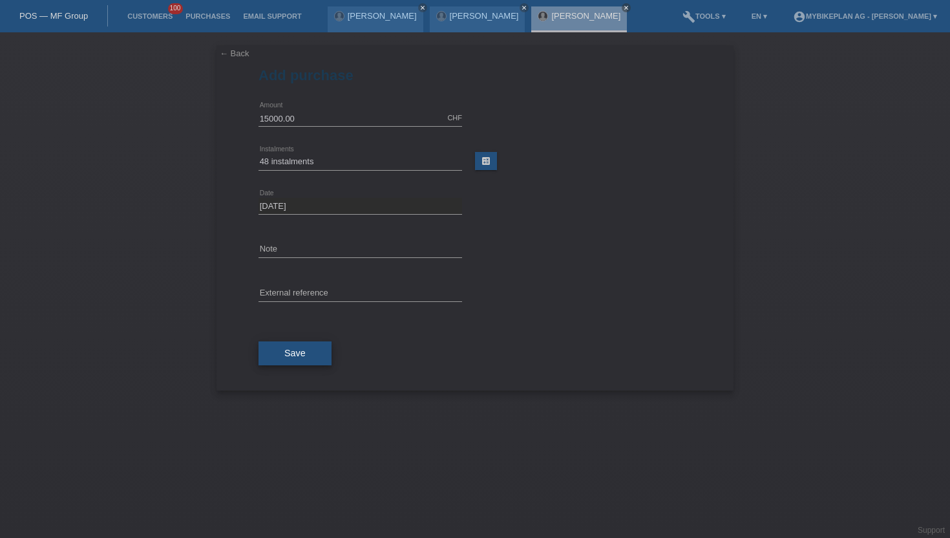
click at [301, 345] on button "Save" at bounding box center [295, 353] width 73 height 25
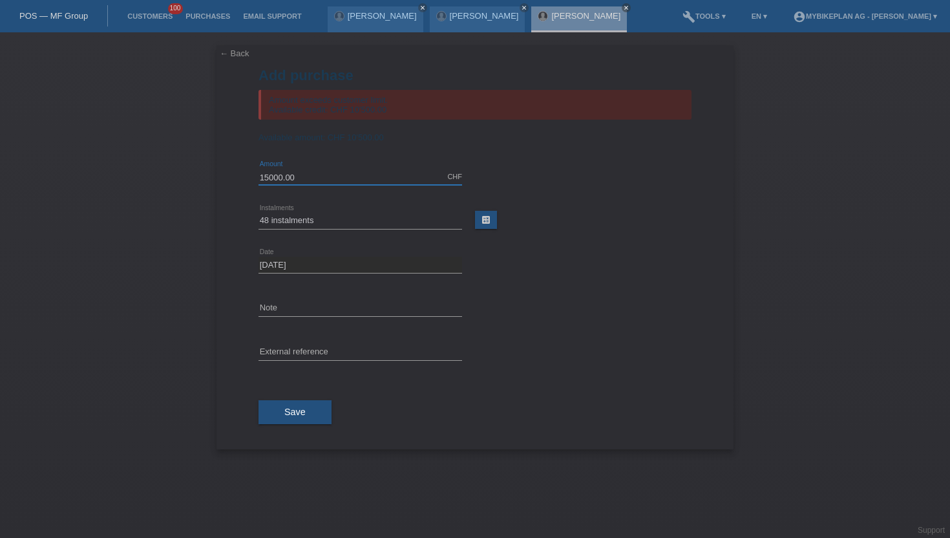
click at [303, 181] on input "15000.00" at bounding box center [361, 177] width 204 height 16
type input "10500.00"
click at [281, 397] on div "Save" at bounding box center [475, 412] width 433 height 75
click at [280, 412] on button "Save" at bounding box center [295, 412] width 73 height 25
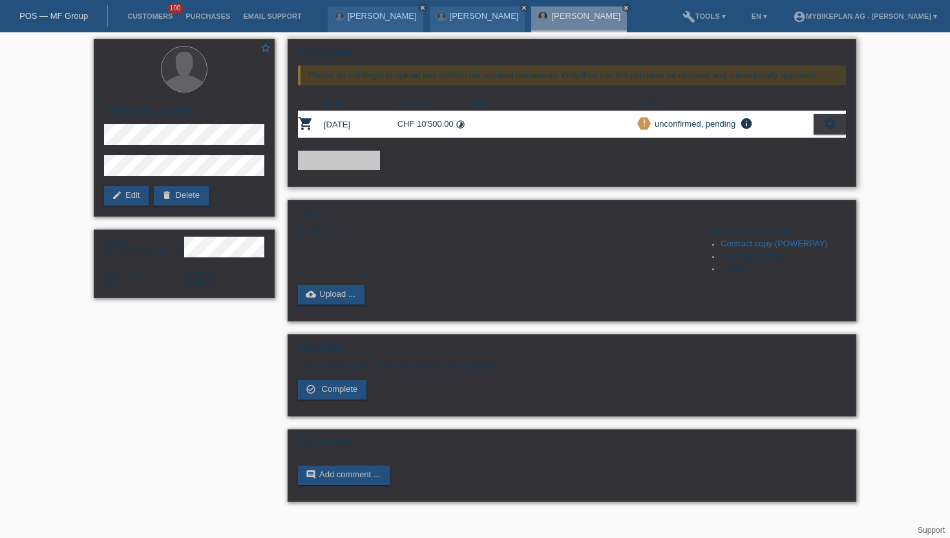
click at [838, 119] on div "settings" at bounding box center [830, 124] width 32 height 21
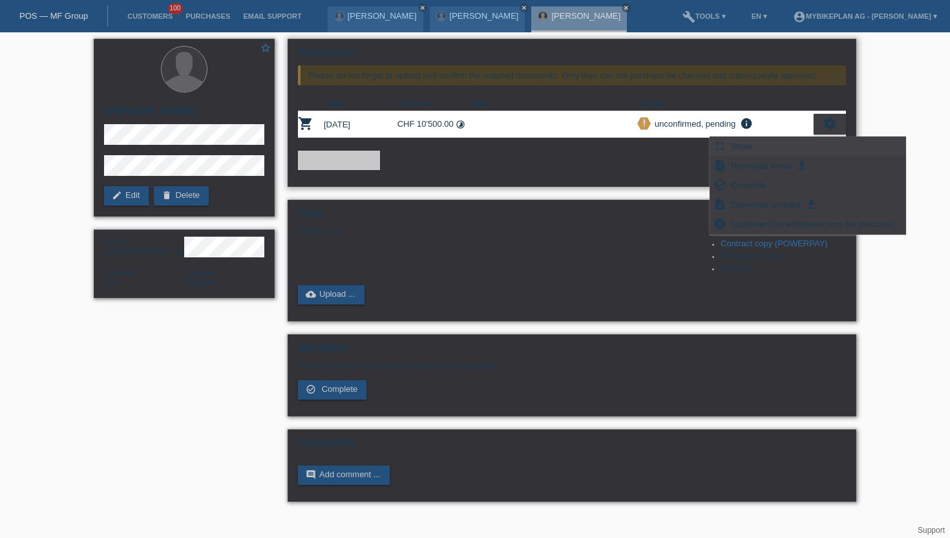
click at [760, 145] on div "fullscreen Show" at bounding box center [807, 146] width 195 height 19
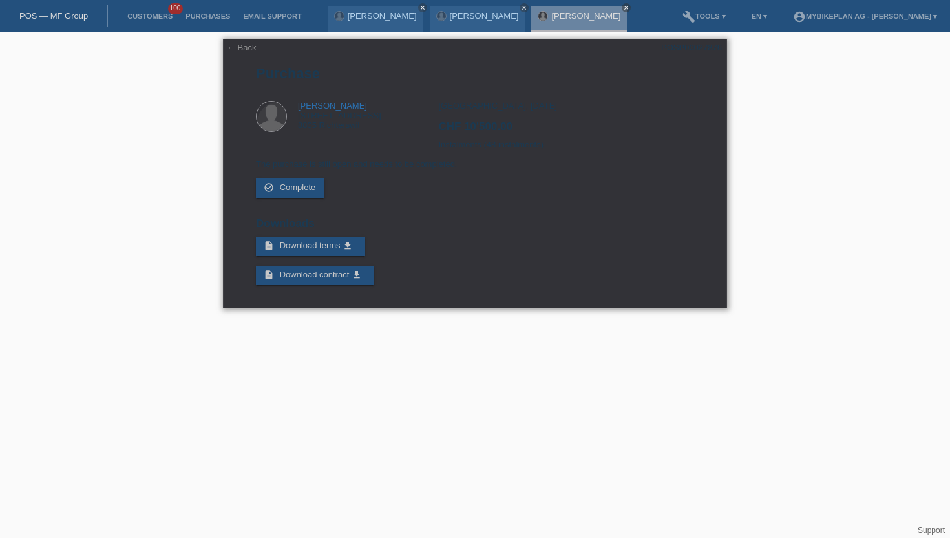
click at [696, 47] on div "POSP00027876" at bounding box center [691, 48] width 61 height 10
copy div "POSP00027876"
